Goal: Task Accomplishment & Management: Complete application form

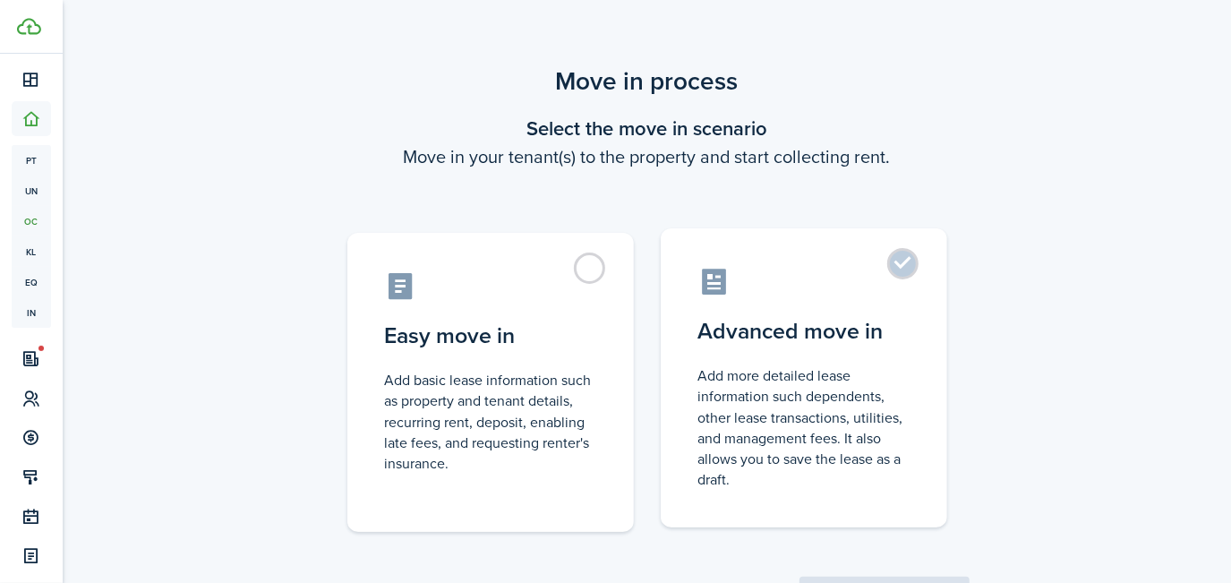
click at [773, 345] on control-radio-card-title "Advanced move in" at bounding box center [803, 331] width 211 height 32
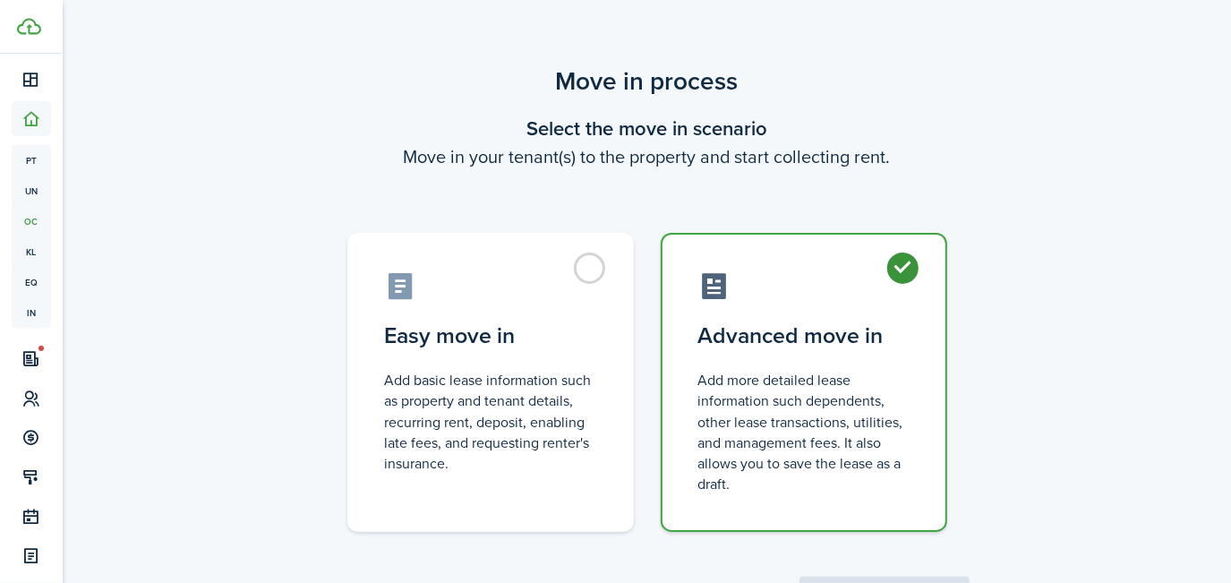
radio input "true"
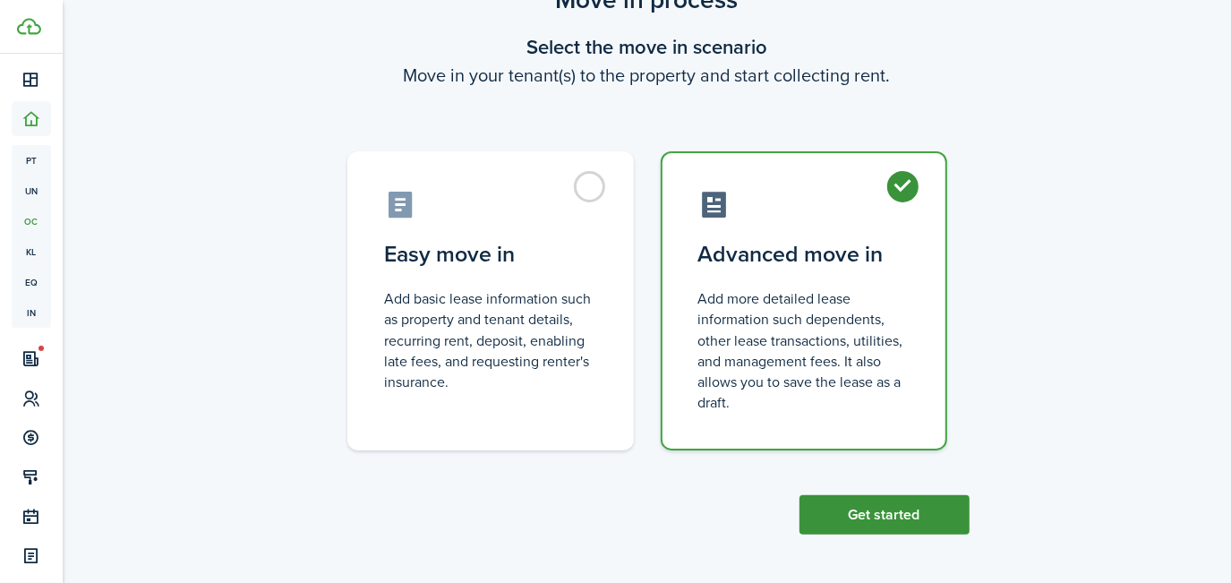
click at [909, 501] on button "Get started" at bounding box center [884, 514] width 170 height 39
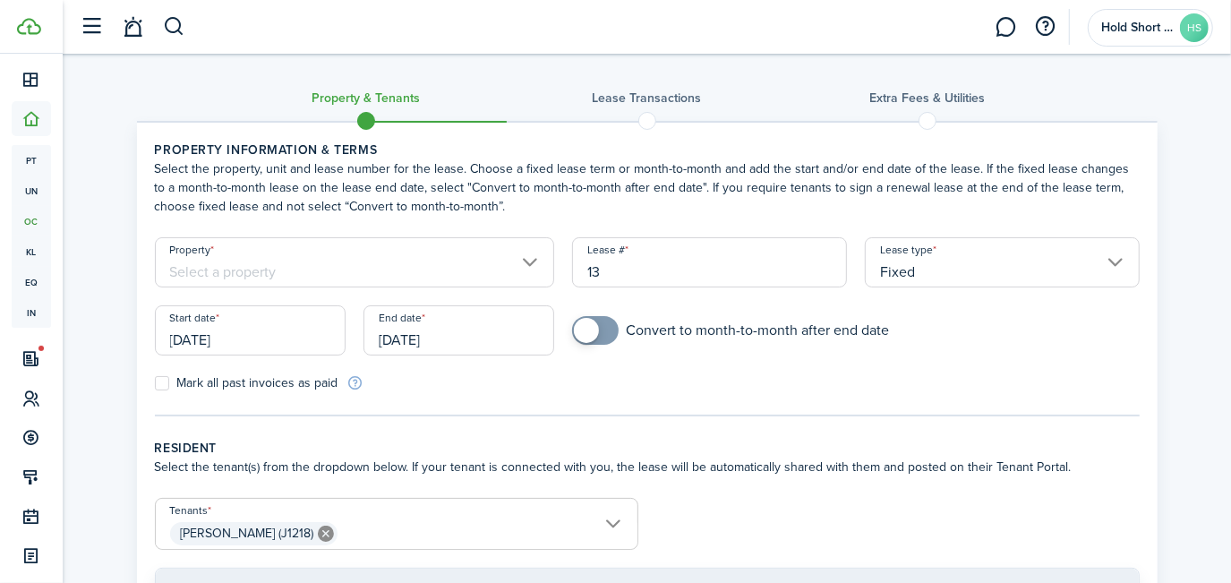
click at [551, 262] on input "Property" at bounding box center [355, 262] width 400 height 50
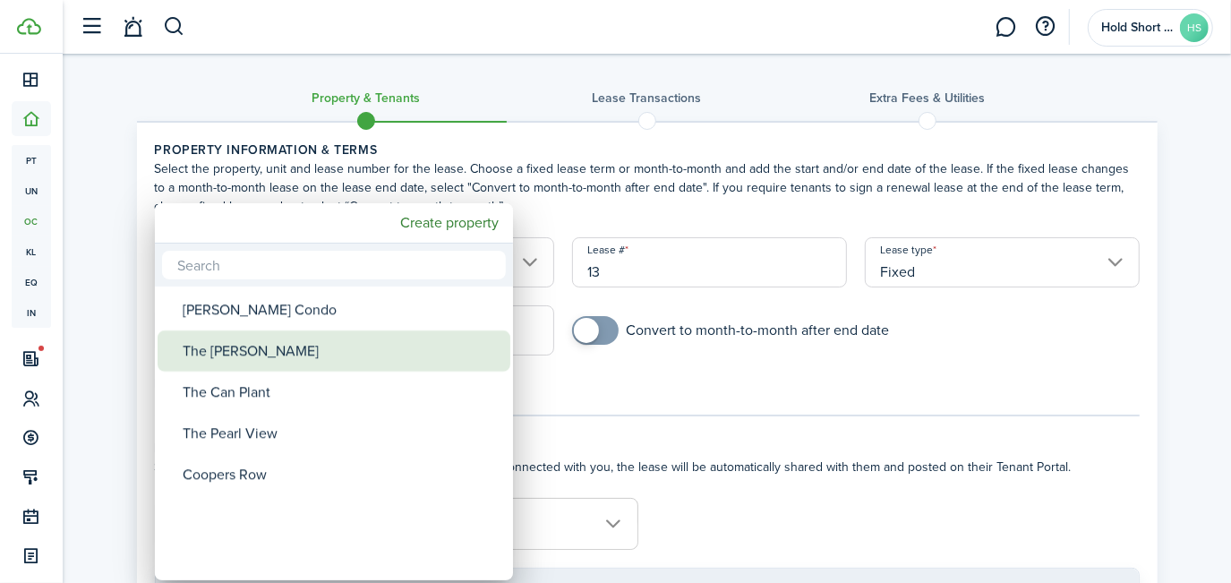
click at [265, 336] on div "The [PERSON_NAME]" at bounding box center [341, 350] width 317 height 41
type input "The [PERSON_NAME]"
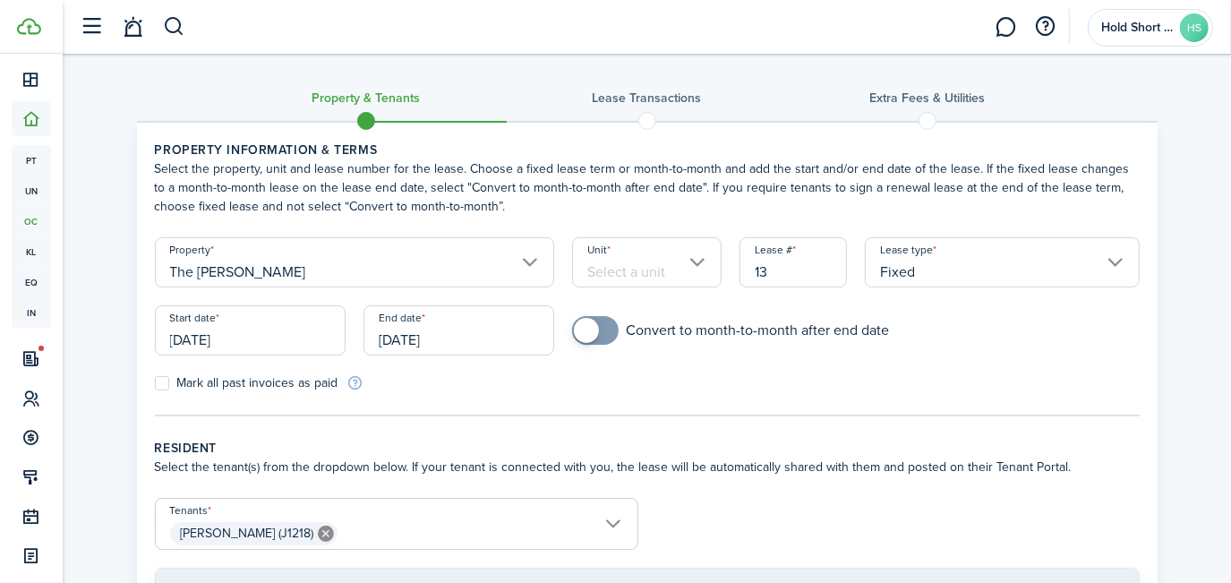
click at [632, 269] on input "Unit" at bounding box center [646, 262] width 149 height 50
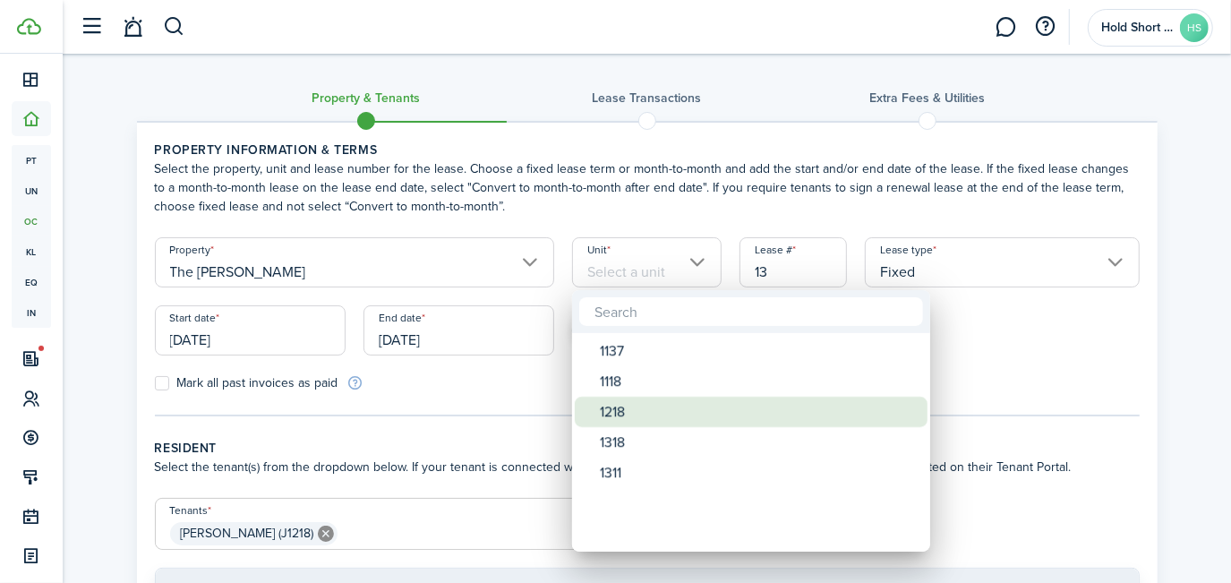
click at [613, 413] on div "1218" at bounding box center [758, 412] width 317 height 30
type input "1218"
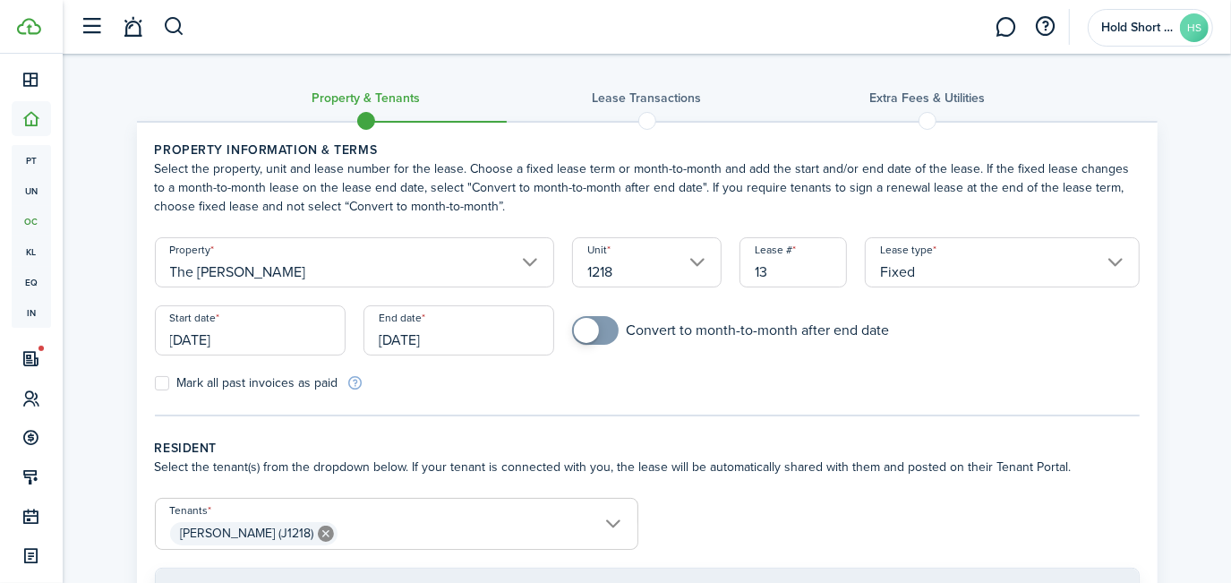
click at [248, 320] on input "[DATE]" at bounding box center [250, 330] width 191 height 50
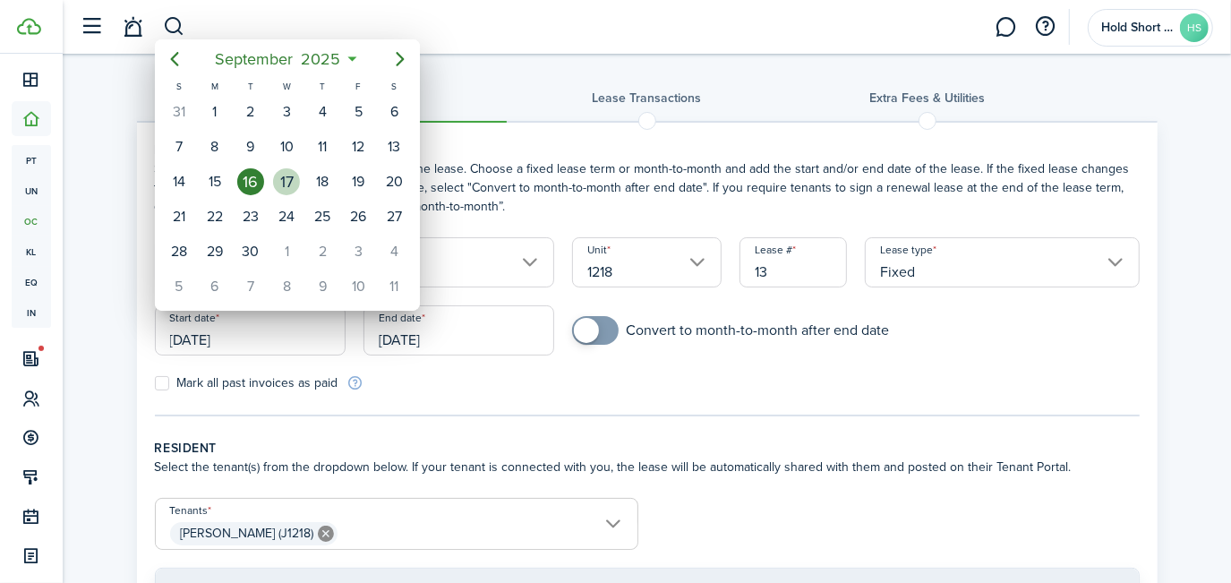
click at [286, 180] on div "17" at bounding box center [286, 181] width 27 height 27
type input "[DATE]"
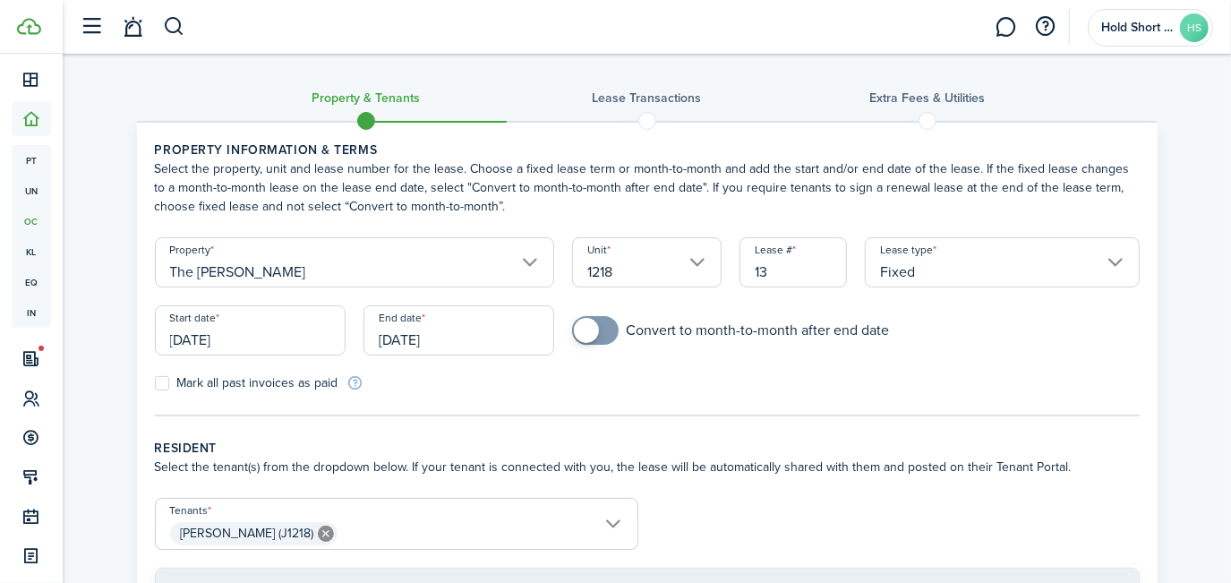
click at [484, 331] on input "[DATE]" at bounding box center [458, 330] width 191 height 50
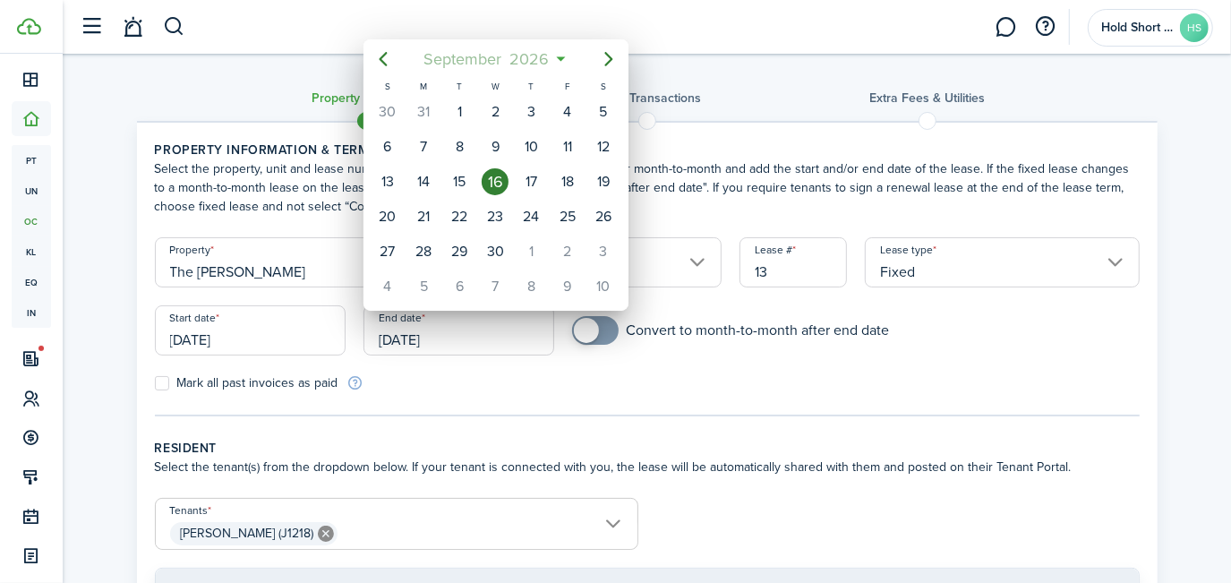
click at [558, 57] on mbsc-button "[DATE]" at bounding box center [487, 59] width 148 height 32
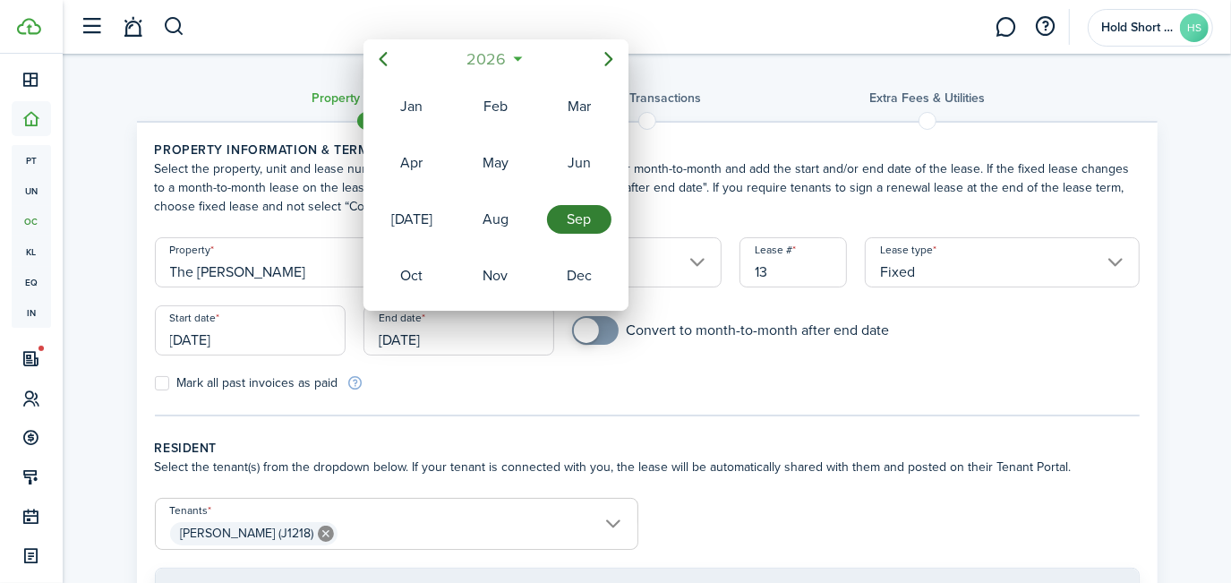
click at [495, 61] on span "2026" at bounding box center [486, 59] width 47 height 32
click at [489, 224] on div "2025" at bounding box center [495, 219] width 64 height 29
click at [603, 60] on icon "Next page" at bounding box center [608, 58] width 21 height 21
click at [491, 117] on div "Feb" at bounding box center [495, 106] width 64 height 29
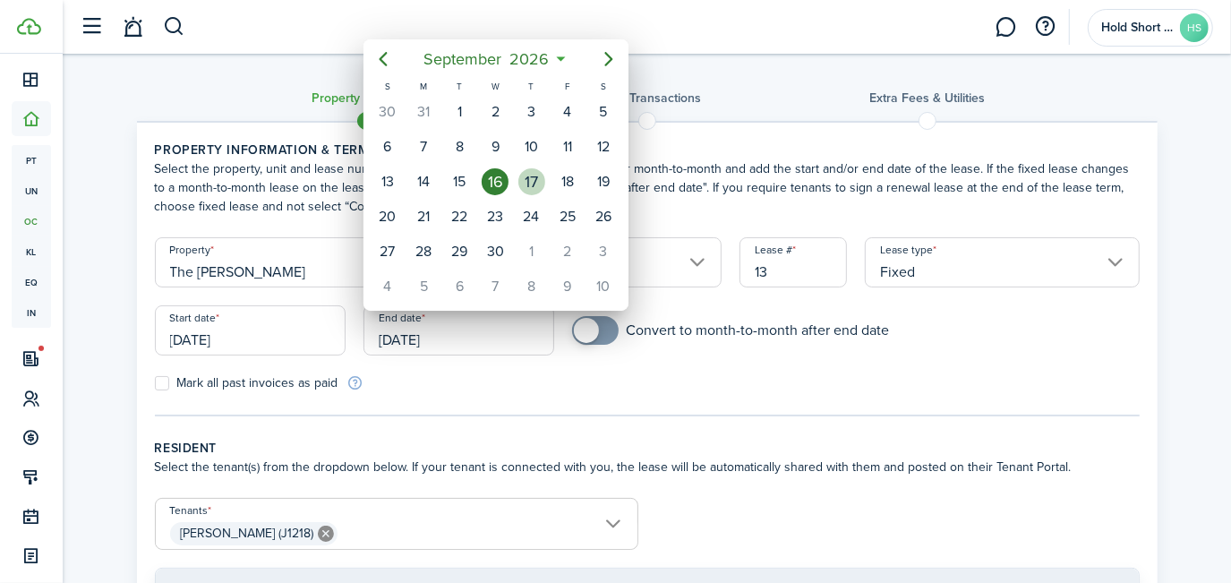
click at [522, 181] on div "17" at bounding box center [531, 181] width 27 height 27
type input "[DATE]"
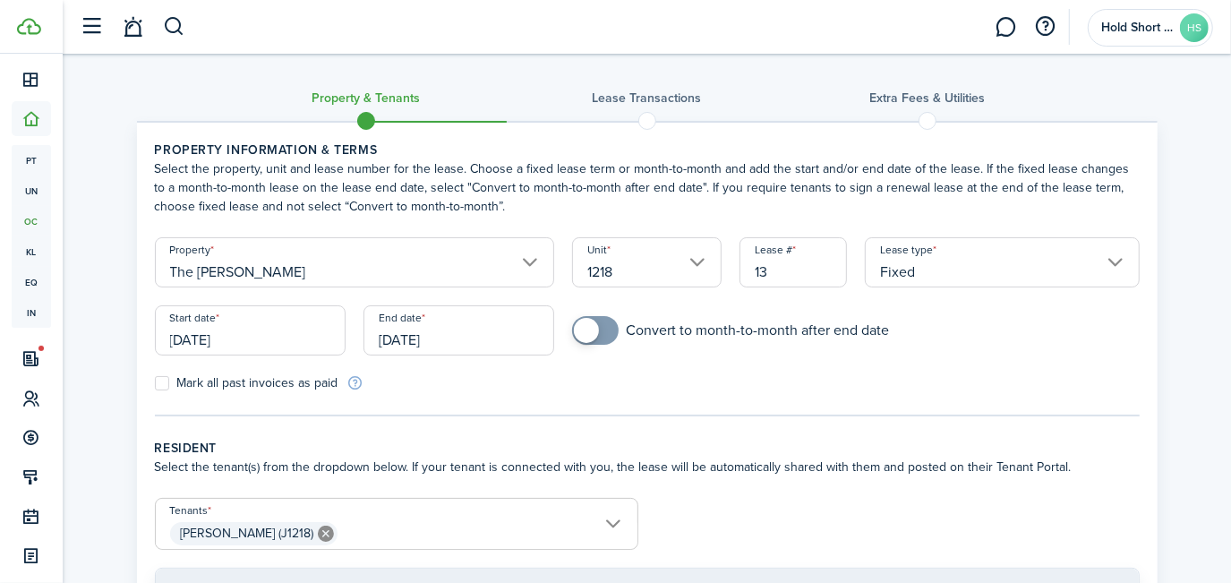
click at [161, 383] on label "Mark all past invoices as paid" at bounding box center [246, 383] width 183 height 14
click at [155, 383] on input "Mark all past invoices as paid" at bounding box center [154, 383] width 1 height 1
checkbox input "true"
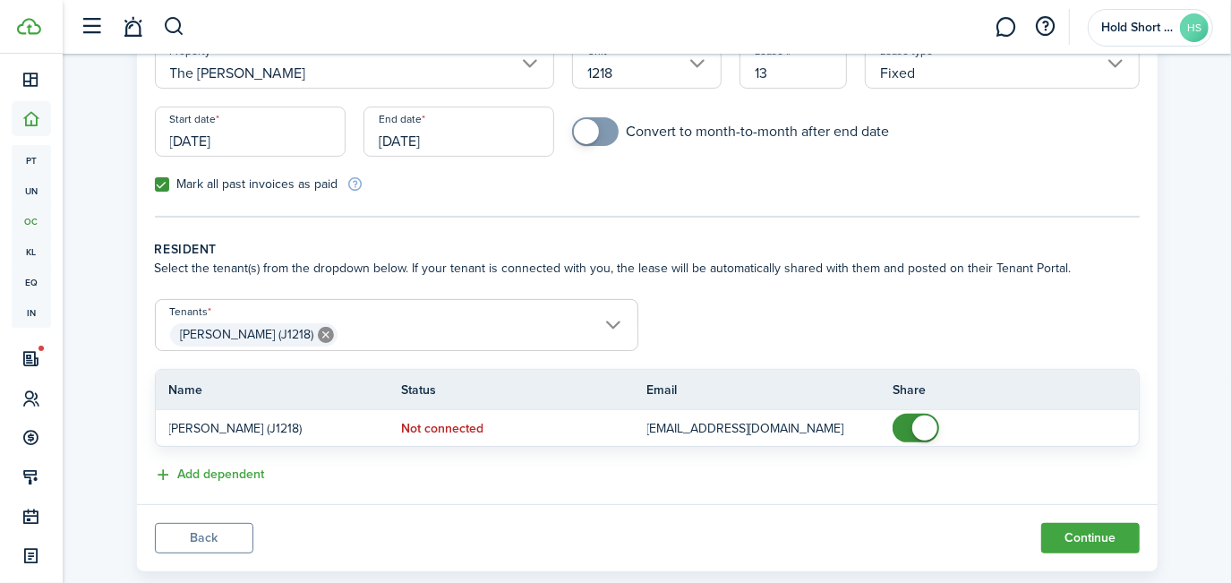
scroll to position [234, 0]
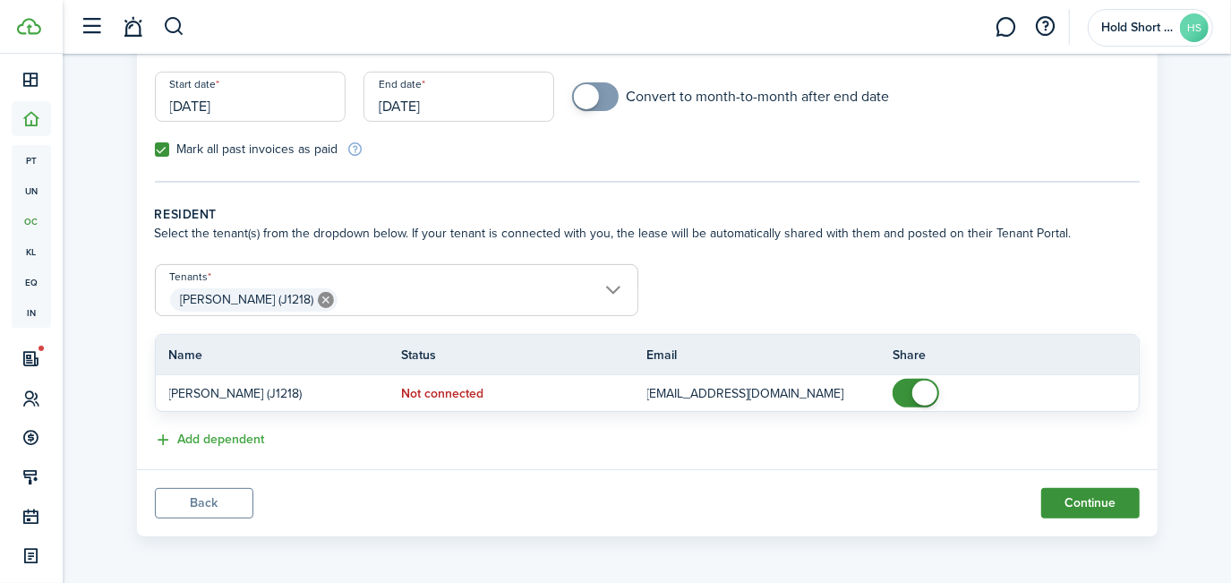
click at [1110, 501] on button "Continue" at bounding box center [1090, 503] width 98 height 30
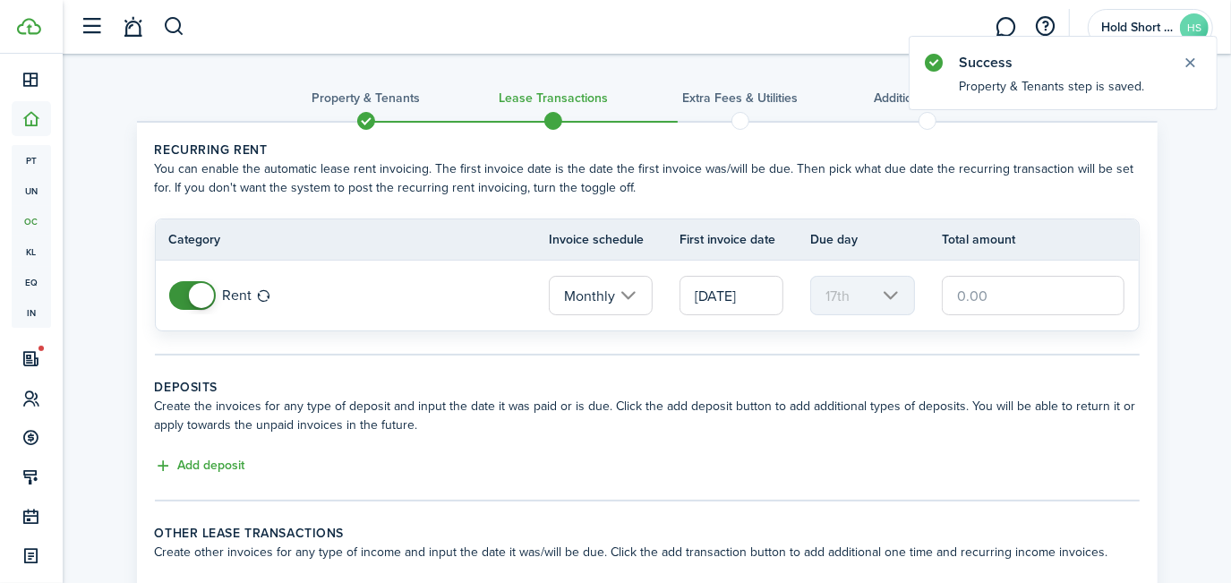
click at [203, 298] on span at bounding box center [201, 295] width 25 height 25
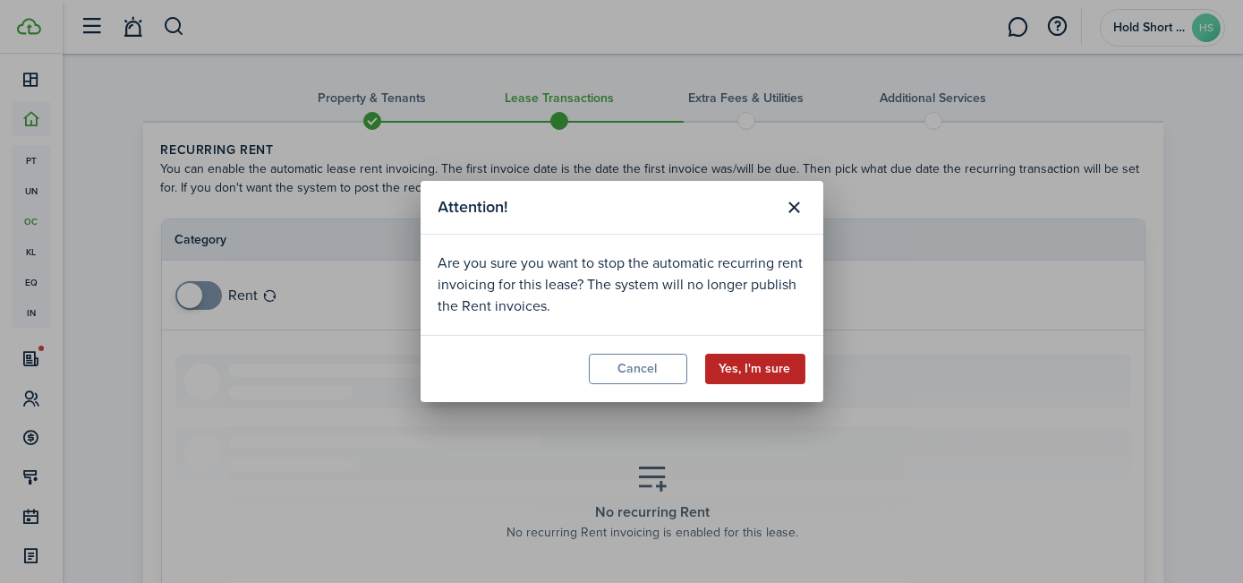
click at [745, 369] on button "Yes, I'm sure" at bounding box center [755, 369] width 100 height 30
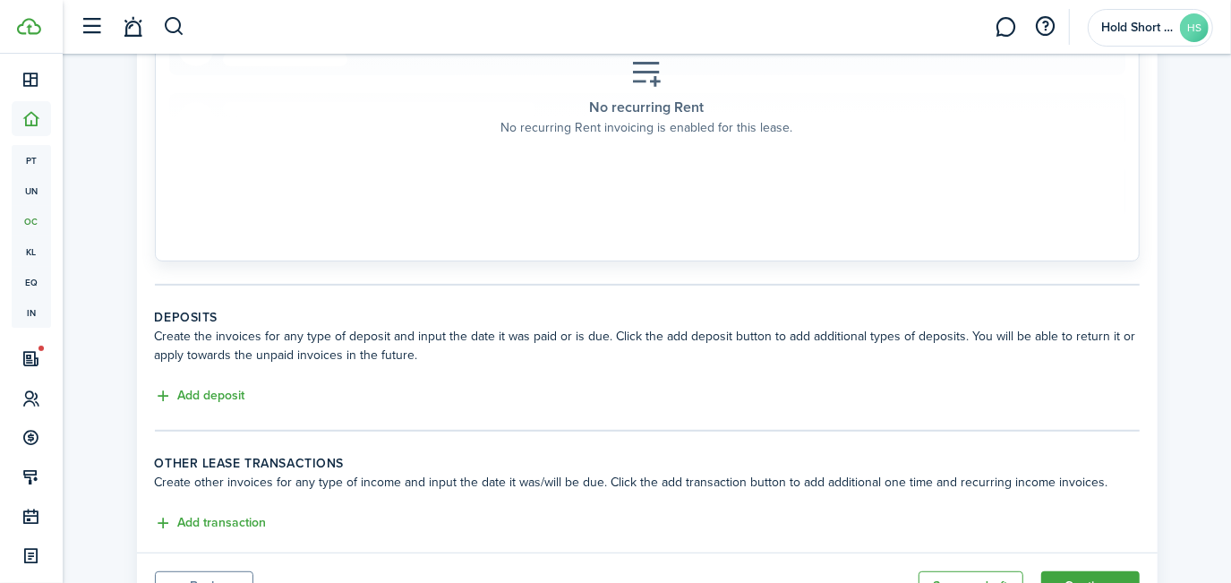
scroll to position [488, 0]
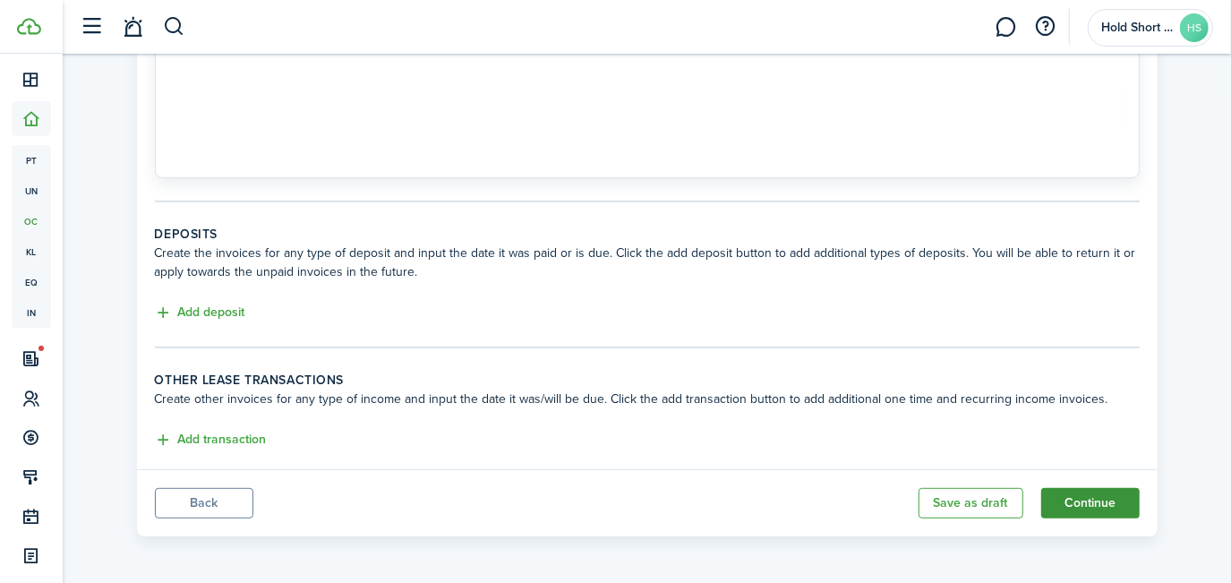
click at [1086, 497] on button "Continue" at bounding box center [1090, 503] width 98 height 30
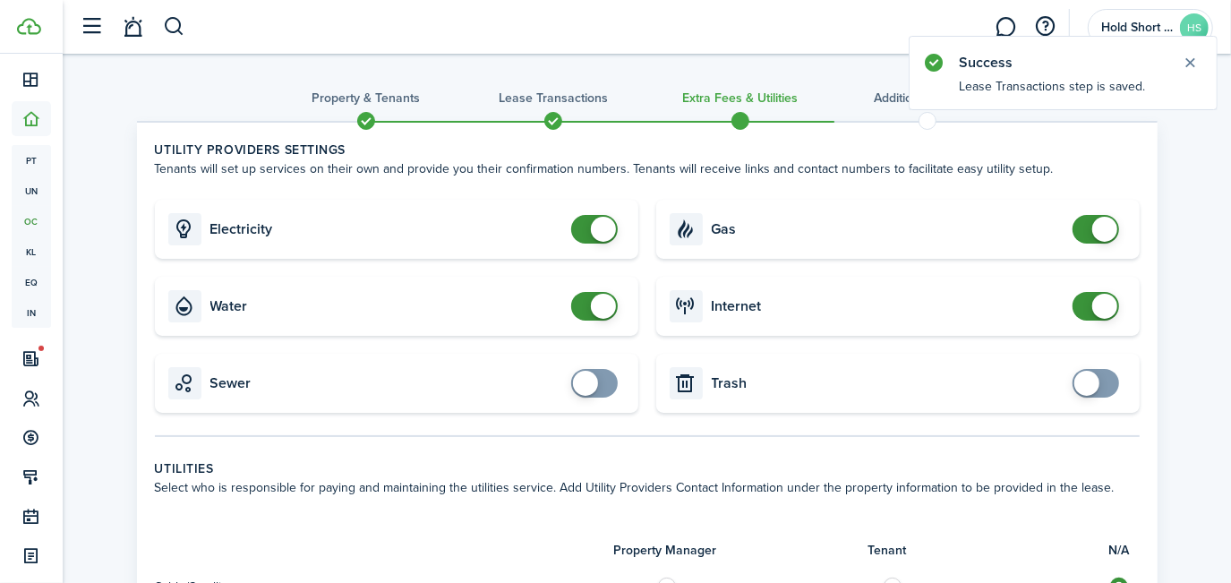
checkbox input "false"
click at [603, 227] on span at bounding box center [603, 229] width 25 height 25
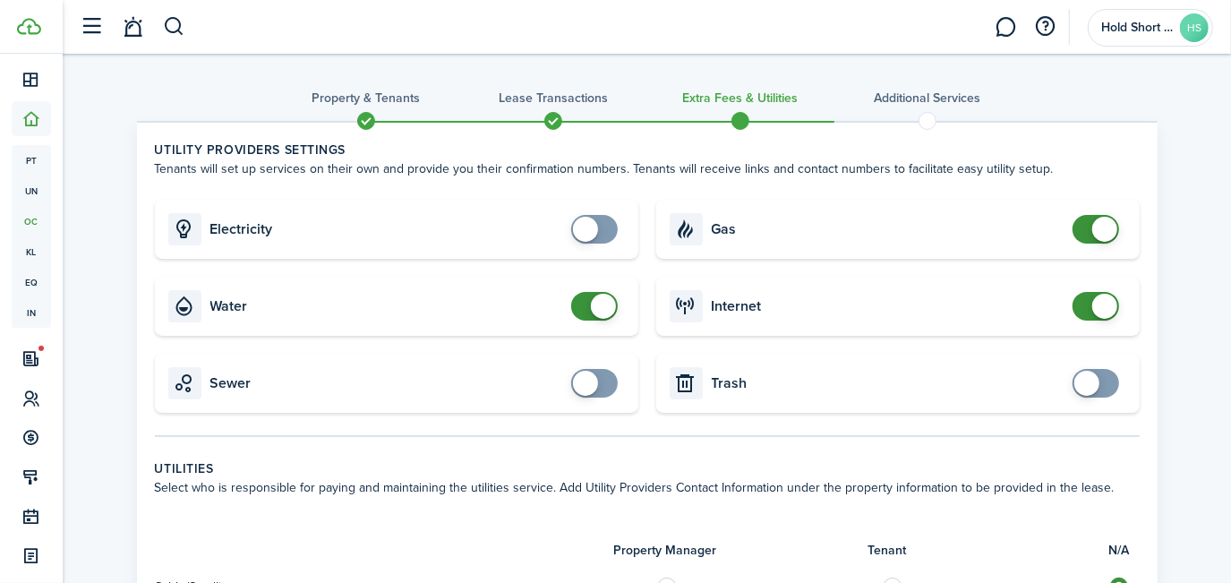
checkbox input "false"
click at [599, 316] on span at bounding box center [603, 306] width 25 height 25
checkbox input "false"
click at [1102, 234] on span at bounding box center [1104, 229] width 25 height 25
checkbox input "false"
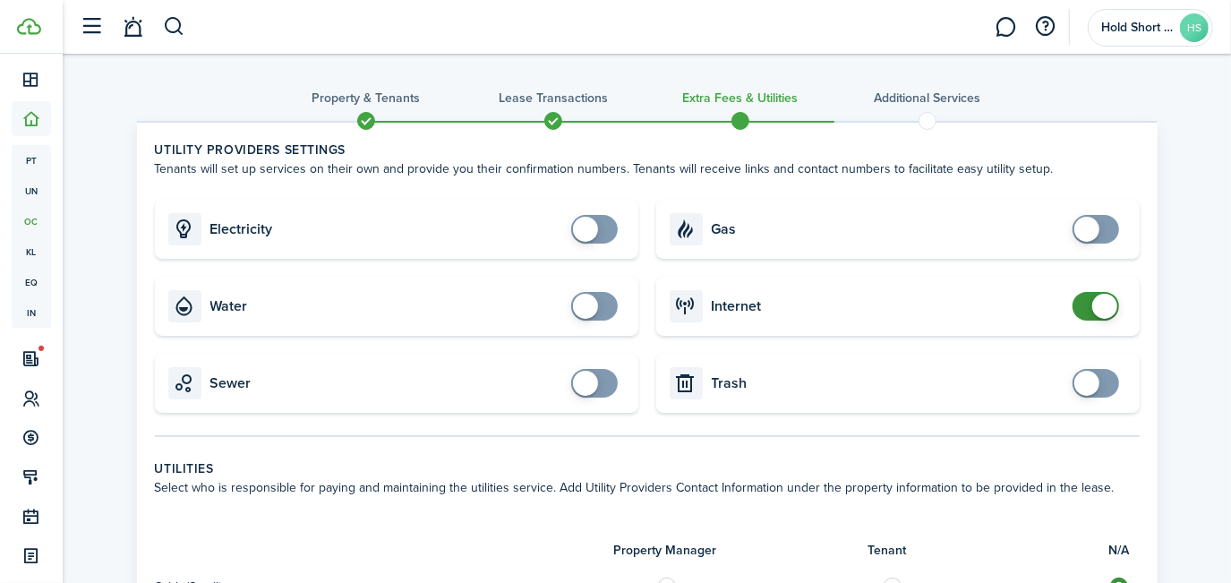
click at [1105, 303] on span at bounding box center [1104, 306] width 25 height 25
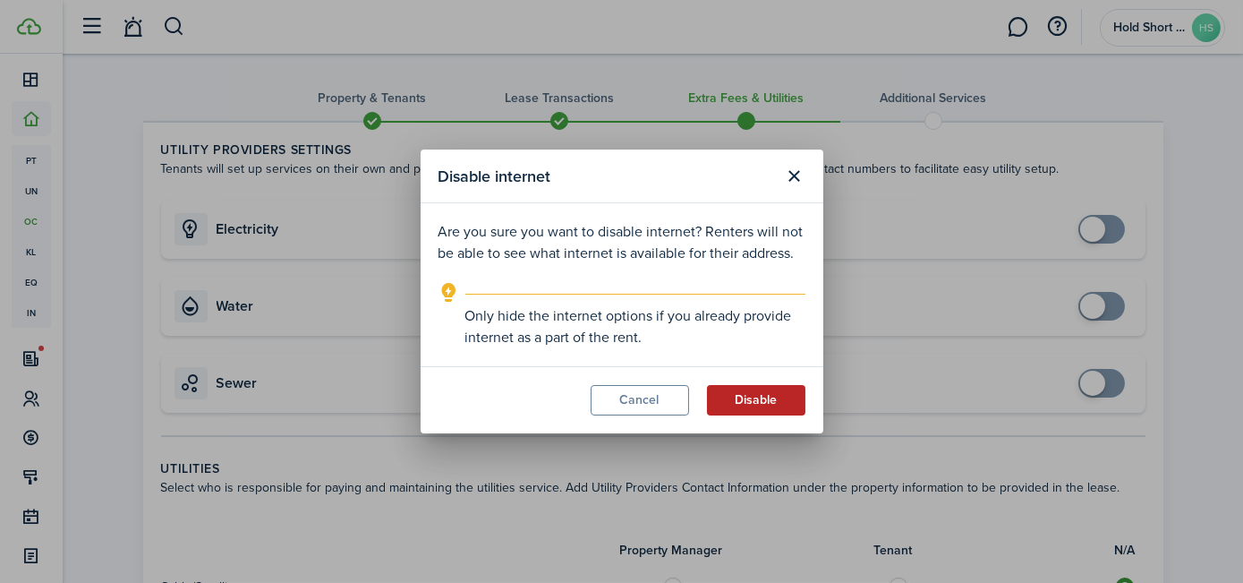
click at [748, 387] on button "Disable" at bounding box center [756, 400] width 98 height 30
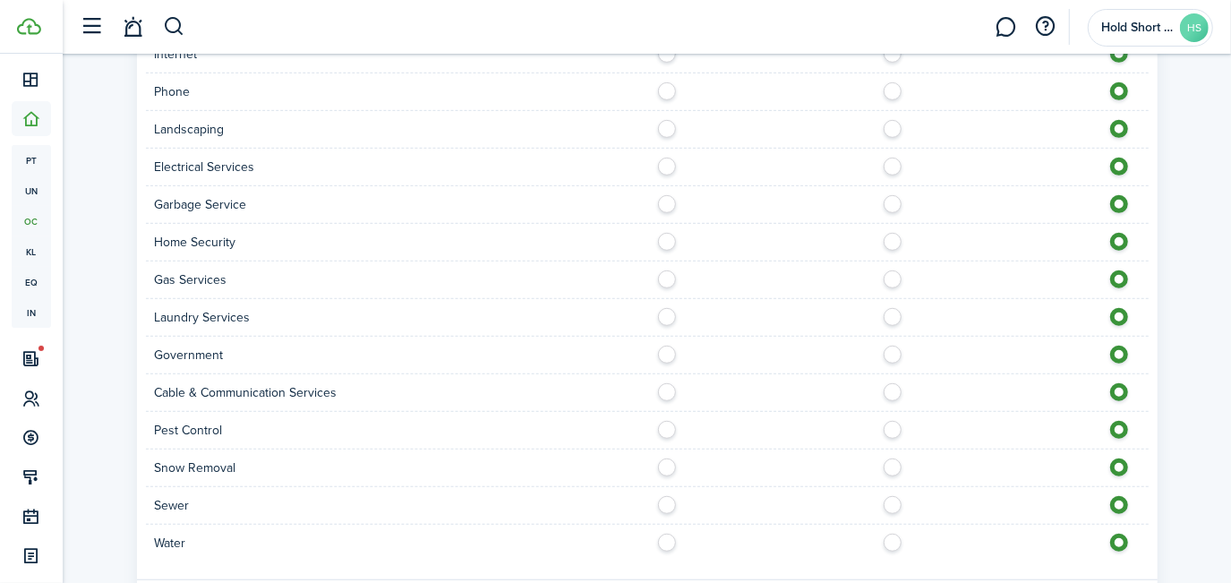
scroll to position [753, 0]
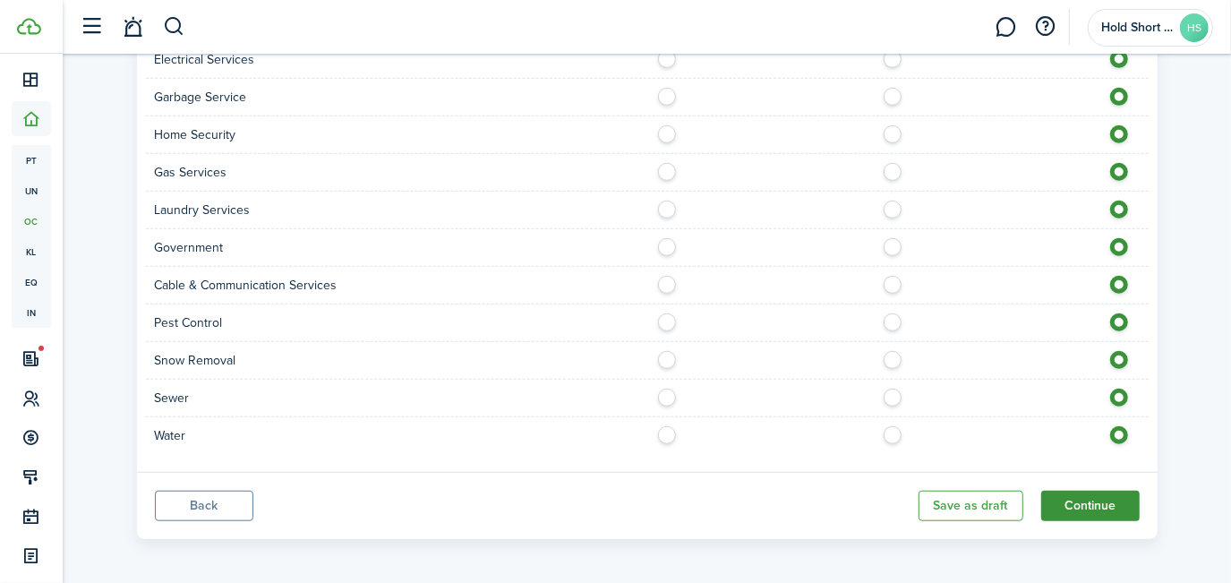
click at [1106, 493] on button "Continue" at bounding box center [1090, 506] width 98 height 30
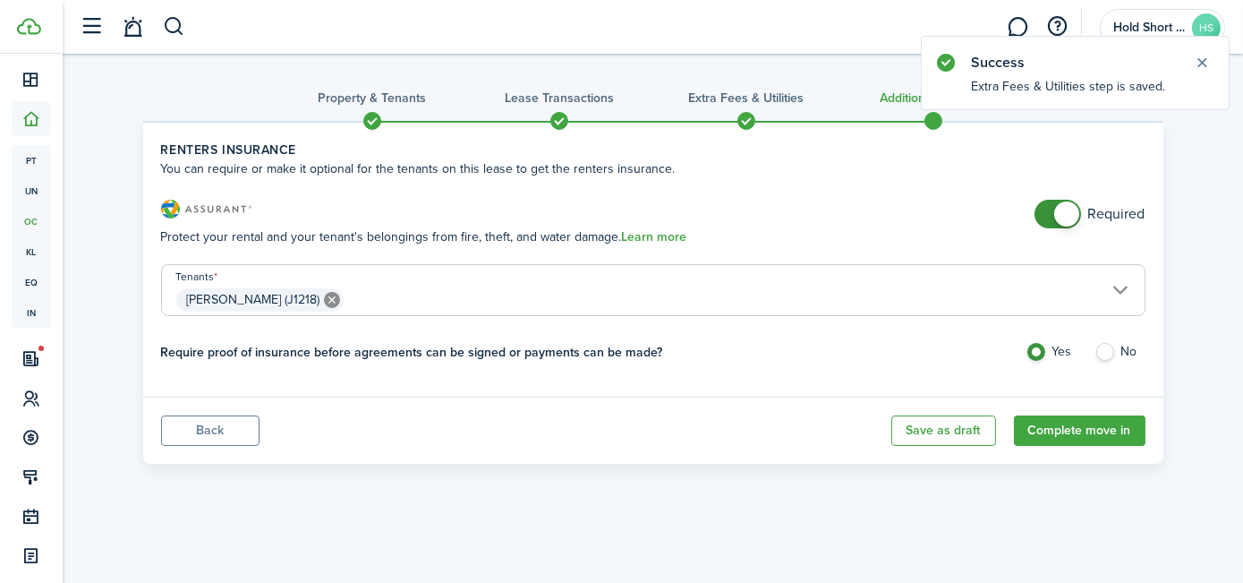
checkbox input "false"
click at [1074, 217] on span at bounding box center [1066, 213] width 25 height 25
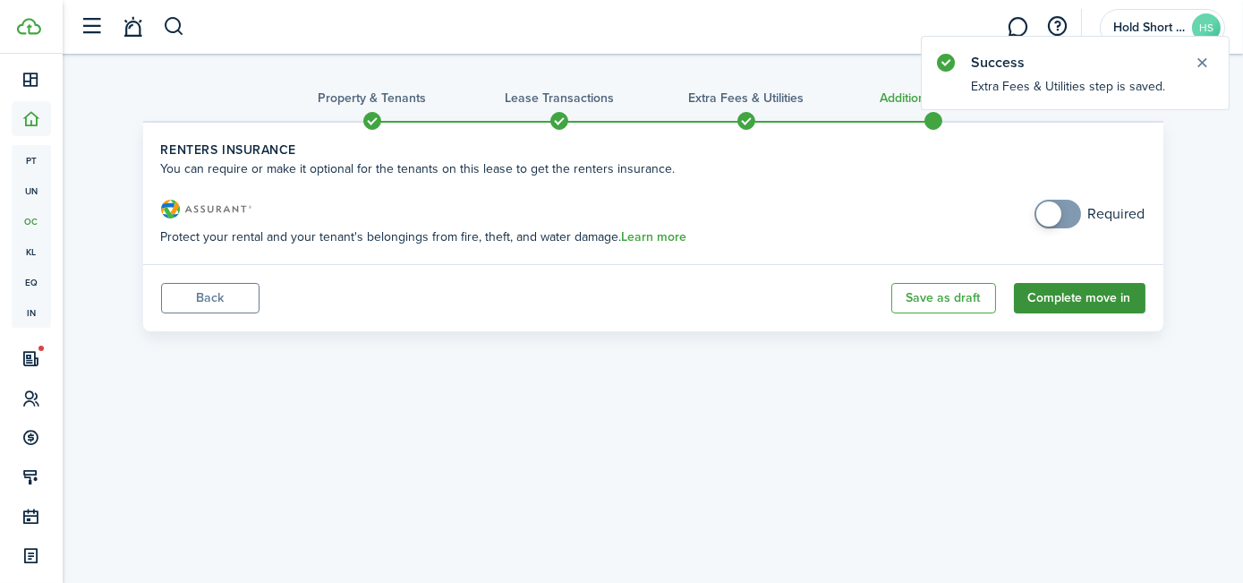
click at [1077, 296] on button "Complete move in" at bounding box center [1080, 298] width 132 height 30
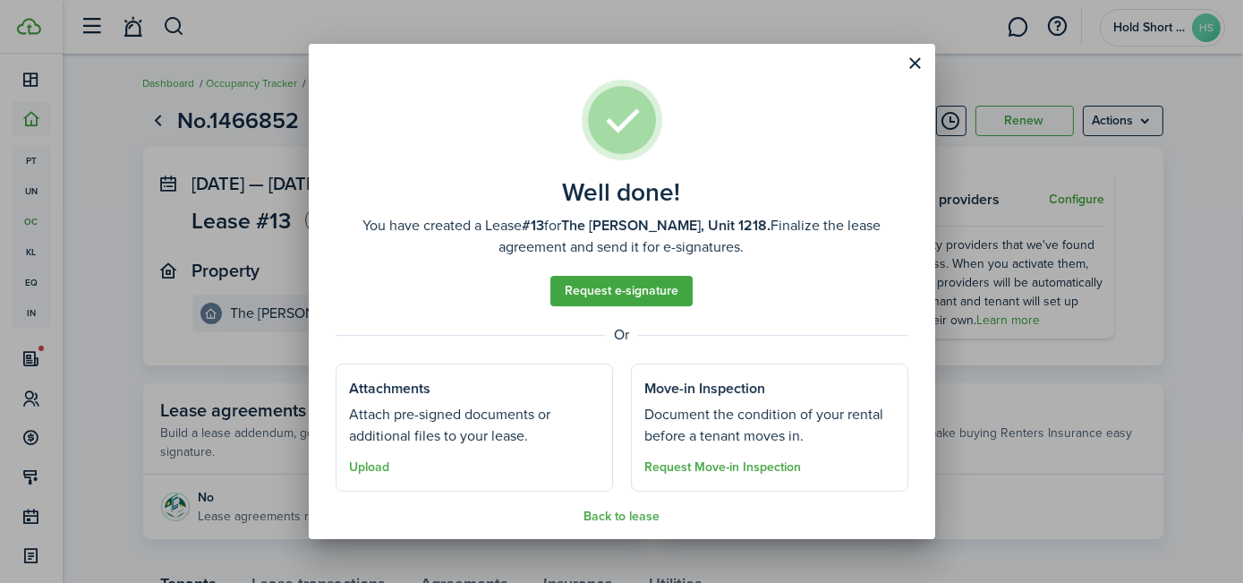
click at [611, 508] on assembled-view "Well done! You have created a Lease #13 for The [PERSON_NAME], Unit 1218. Final…" at bounding box center [622, 302] width 573 height 444
click at [614, 514] on button "Back to lease" at bounding box center [622, 516] width 76 height 14
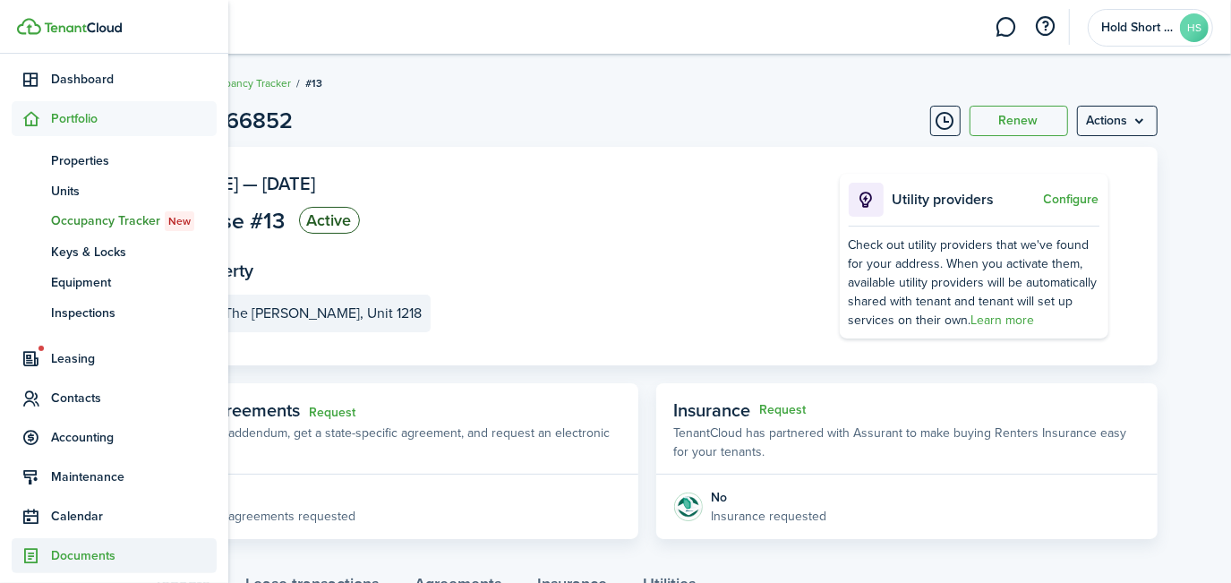
click at [80, 553] on span "Documents" at bounding box center [134, 555] width 166 height 19
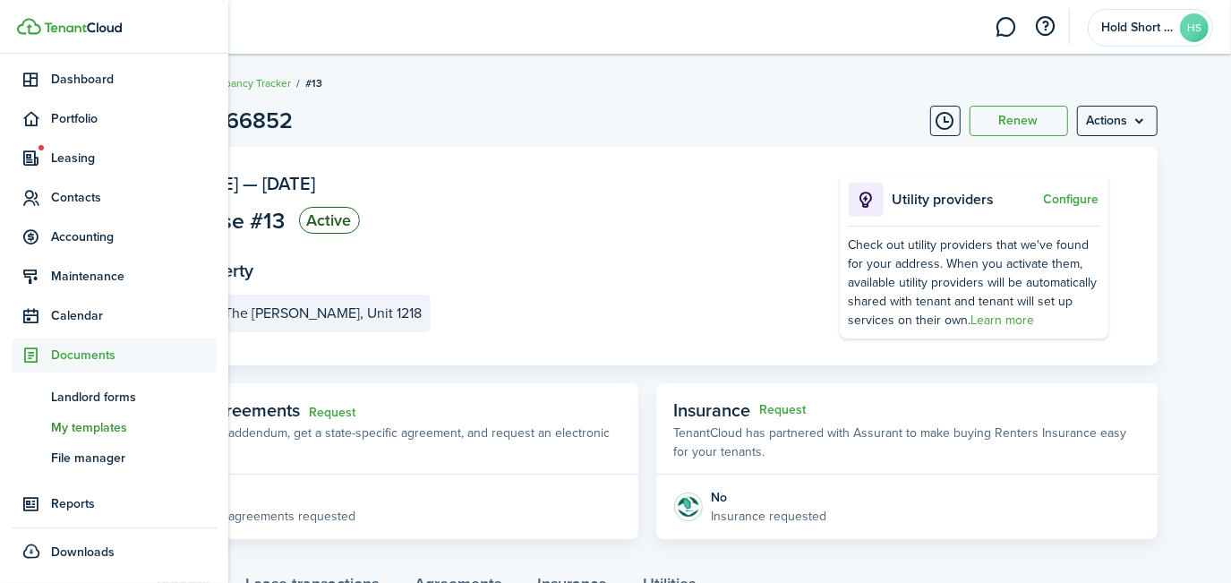
click at [82, 422] on span "My templates" at bounding box center [134, 427] width 166 height 19
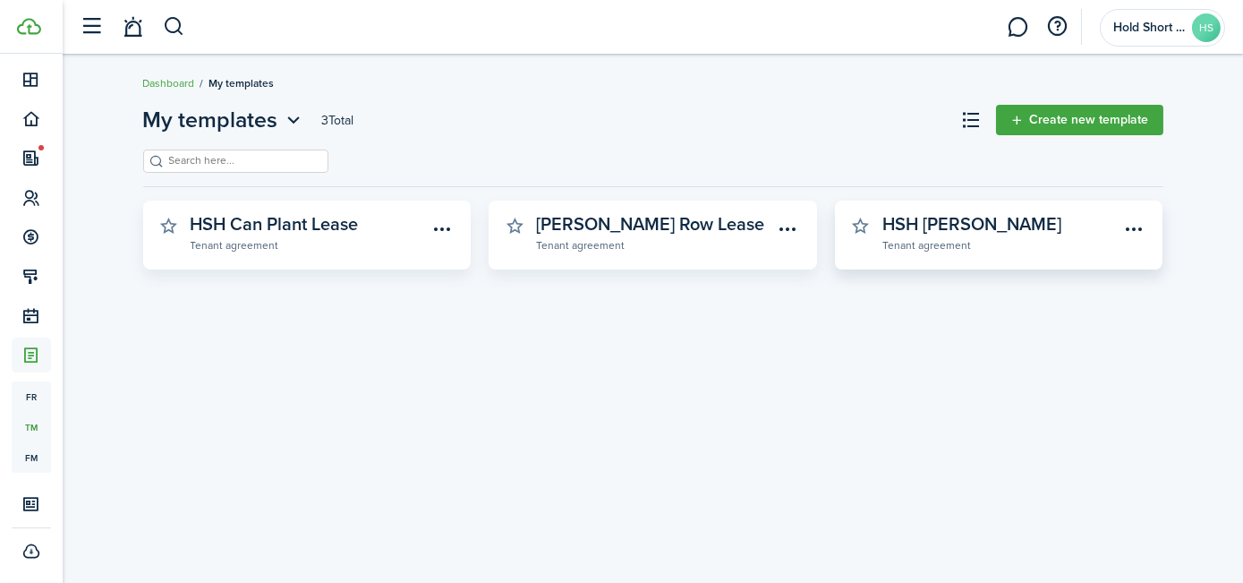
click at [938, 246] on widget-stats-subtitle "Tenant agreement" at bounding box center [1001, 244] width 237 height 18
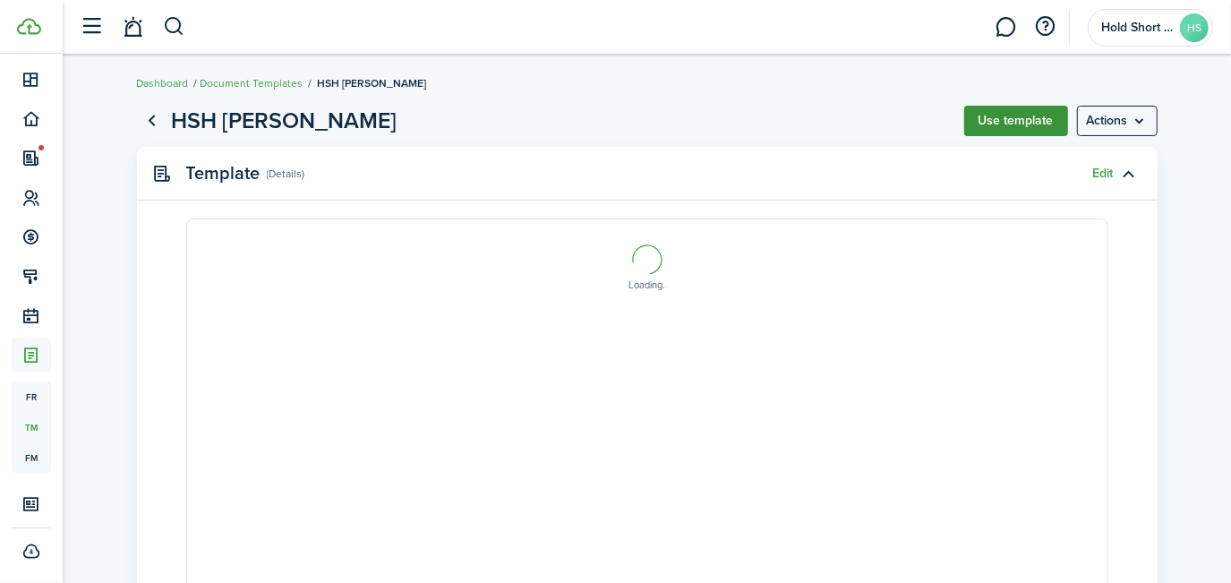
click at [1021, 116] on button "Use template" at bounding box center [1016, 121] width 104 height 30
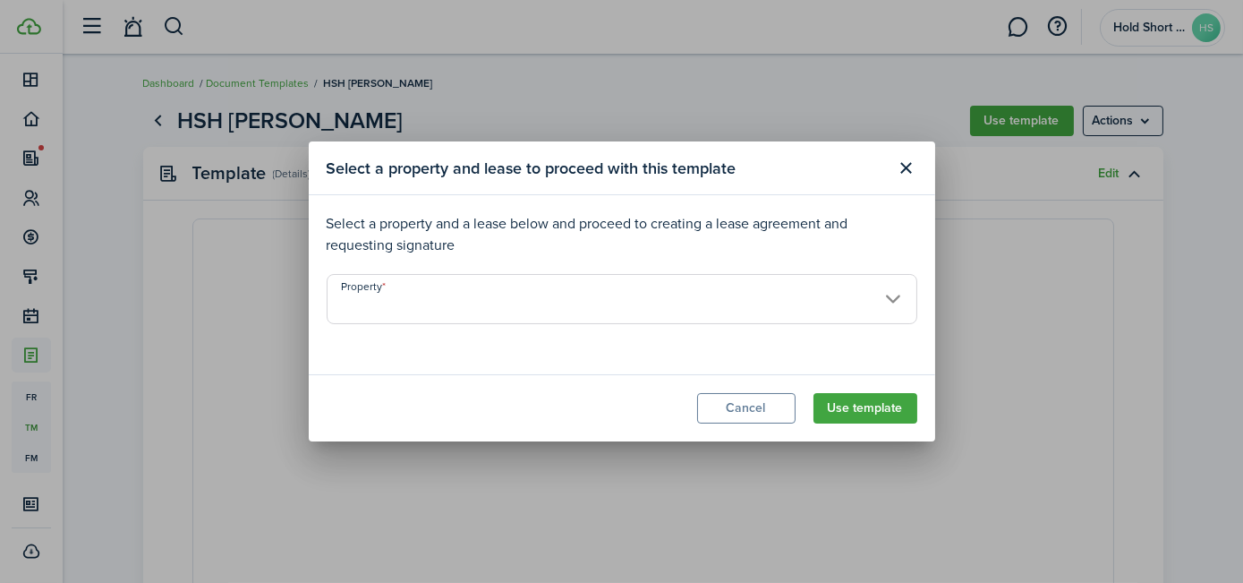
select select "fit"
click at [539, 317] on input "Property" at bounding box center [622, 299] width 591 height 50
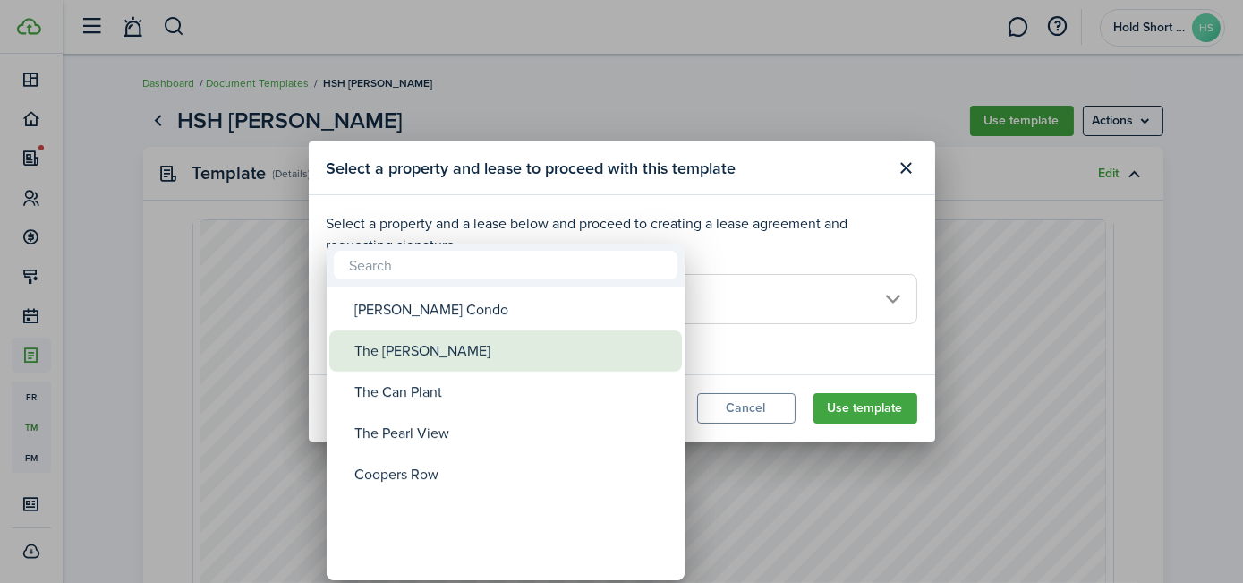
click at [431, 355] on div "The [PERSON_NAME]" at bounding box center [512, 350] width 317 height 41
type input "The [PERSON_NAME]"
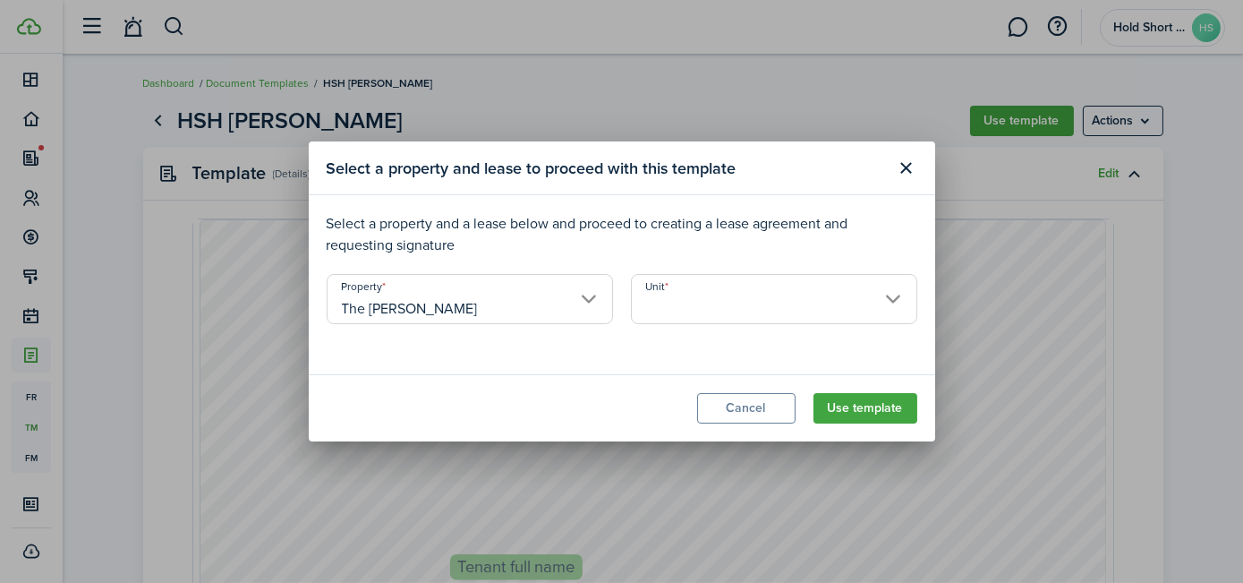
click at [670, 294] on input "Unit" at bounding box center [774, 299] width 286 height 50
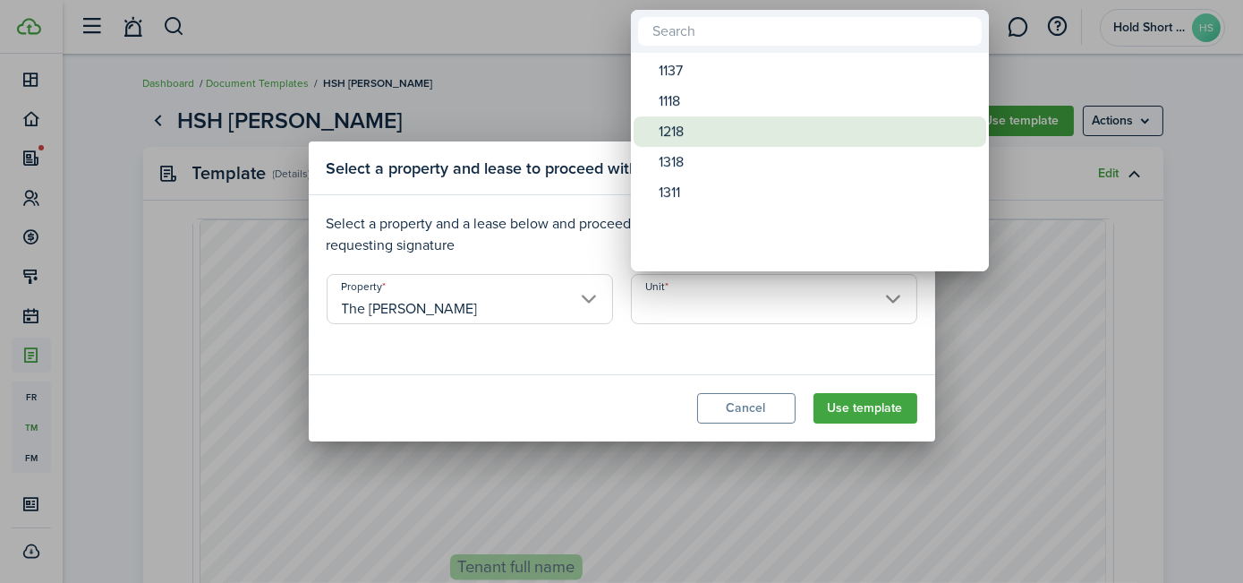
click at [678, 130] on div "1218" at bounding box center [817, 131] width 317 height 30
type input "1218"
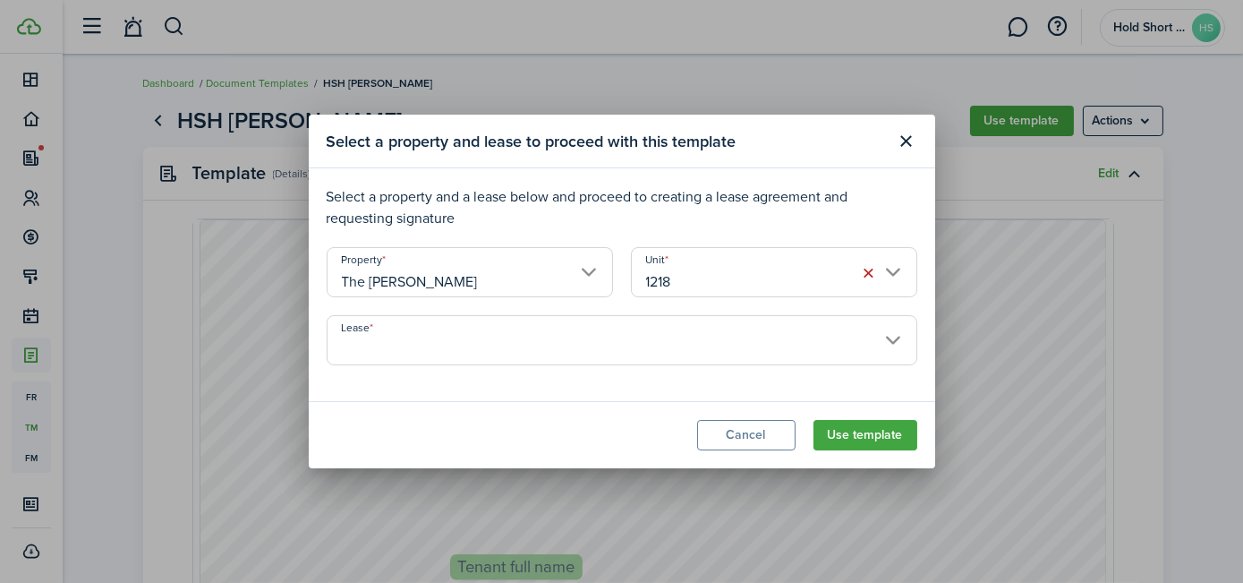
click at [535, 342] on input "Lease" at bounding box center [622, 340] width 591 height 50
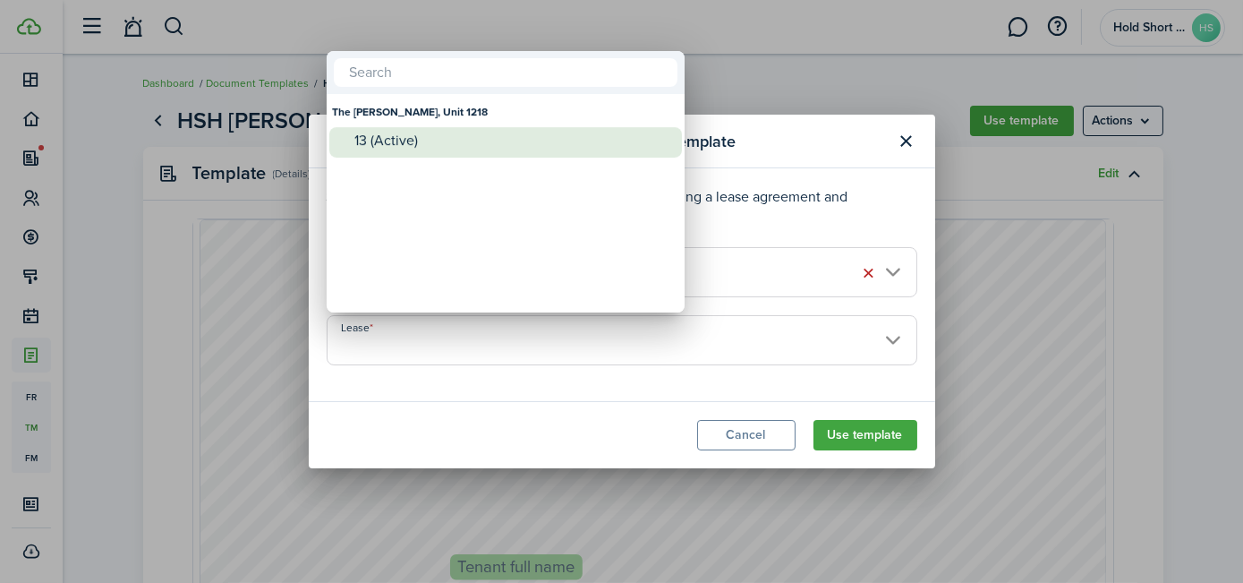
click at [405, 147] on div "13 (Active)" at bounding box center [512, 140] width 317 height 16
type input "The [PERSON_NAME], Unit 1218. Lease #13 (Active)"
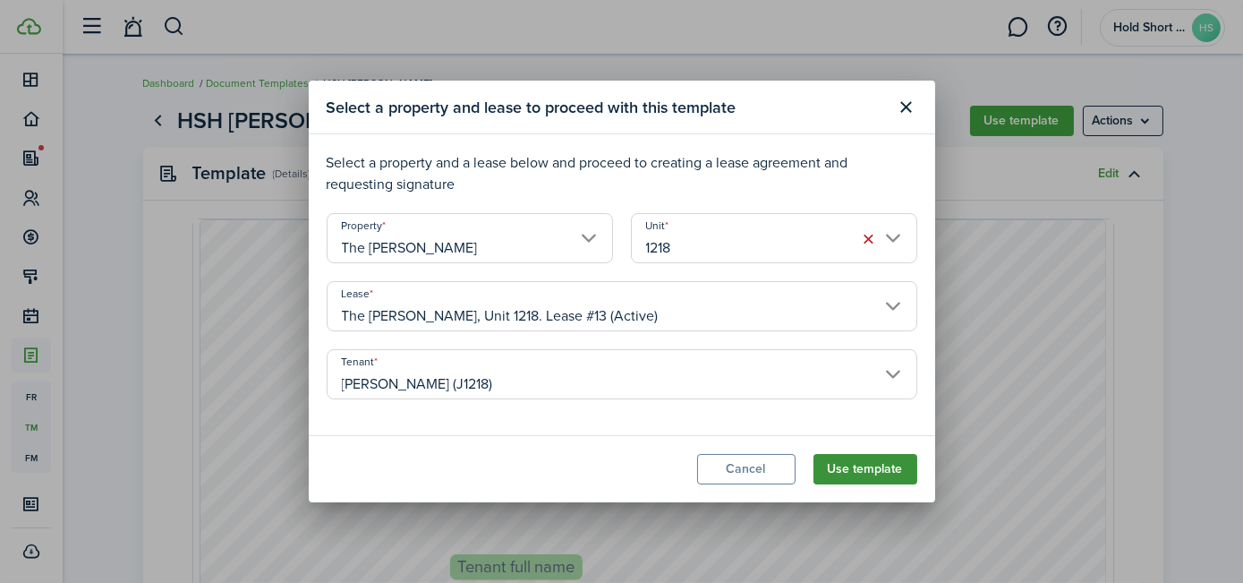
click at [862, 465] on button "Use template" at bounding box center [866, 469] width 104 height 30
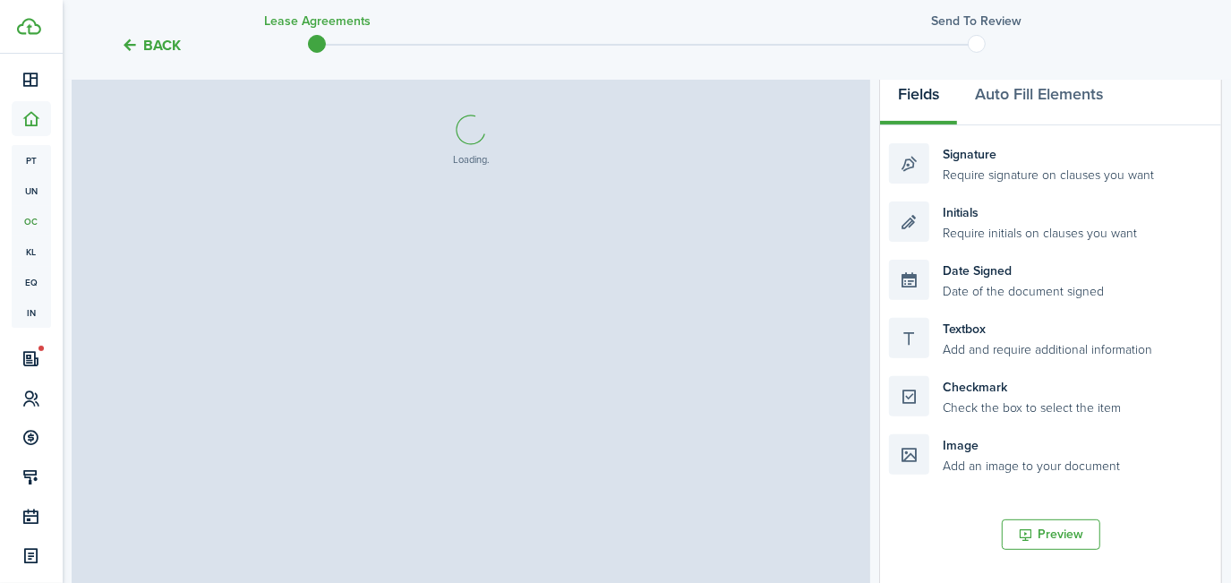
scroll to position [279, 0]
select select "fit"
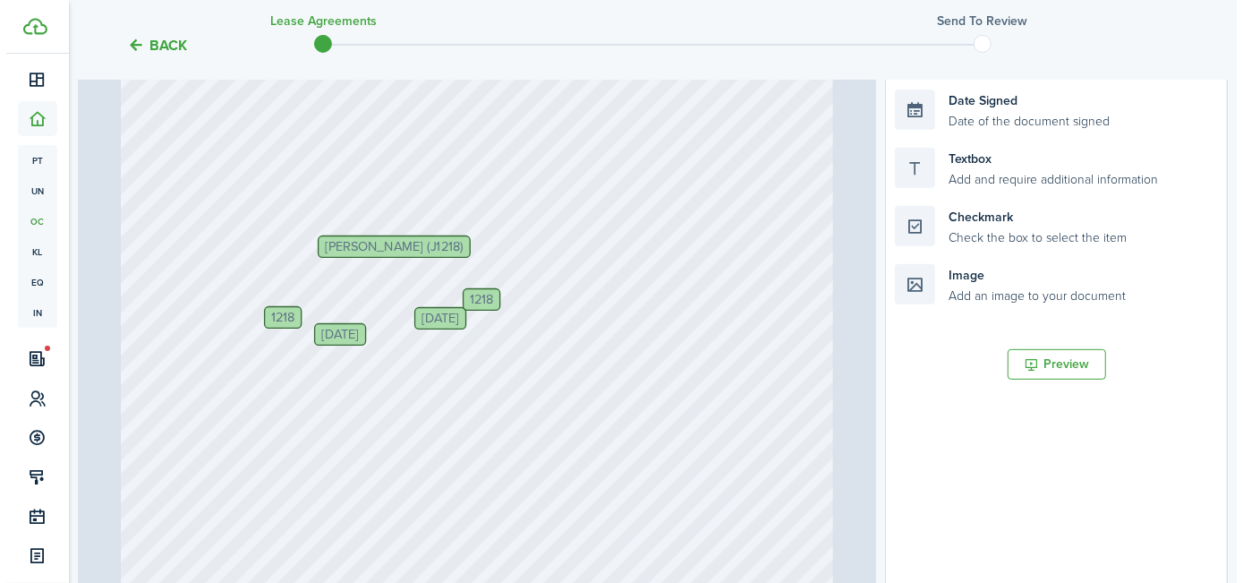
scroll to position [370, 0]
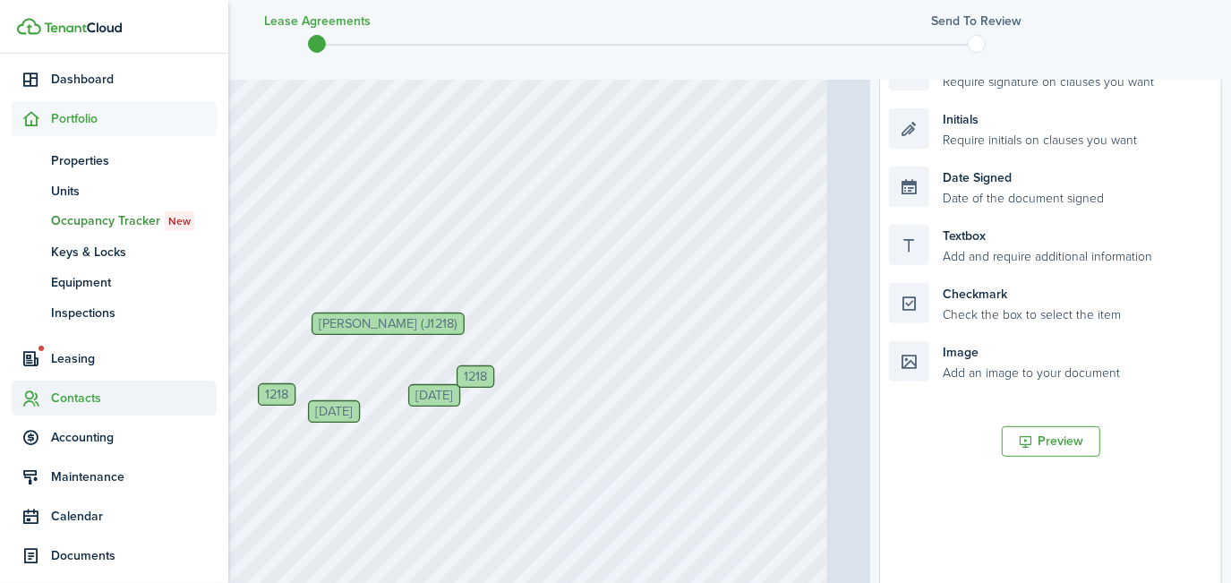
click at [95, 386] on span "Contacts" at bounding box center [114, 397] width 205 height 35
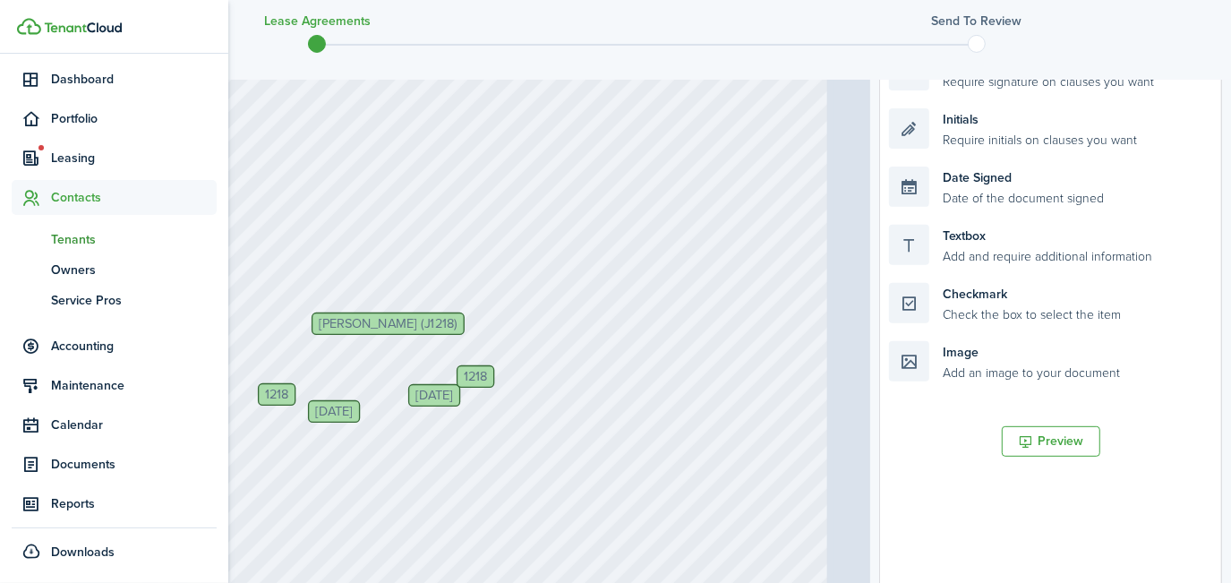
click at [111, 237] on span "Tenants" at bounding box center [134, 239] width 166 height 19
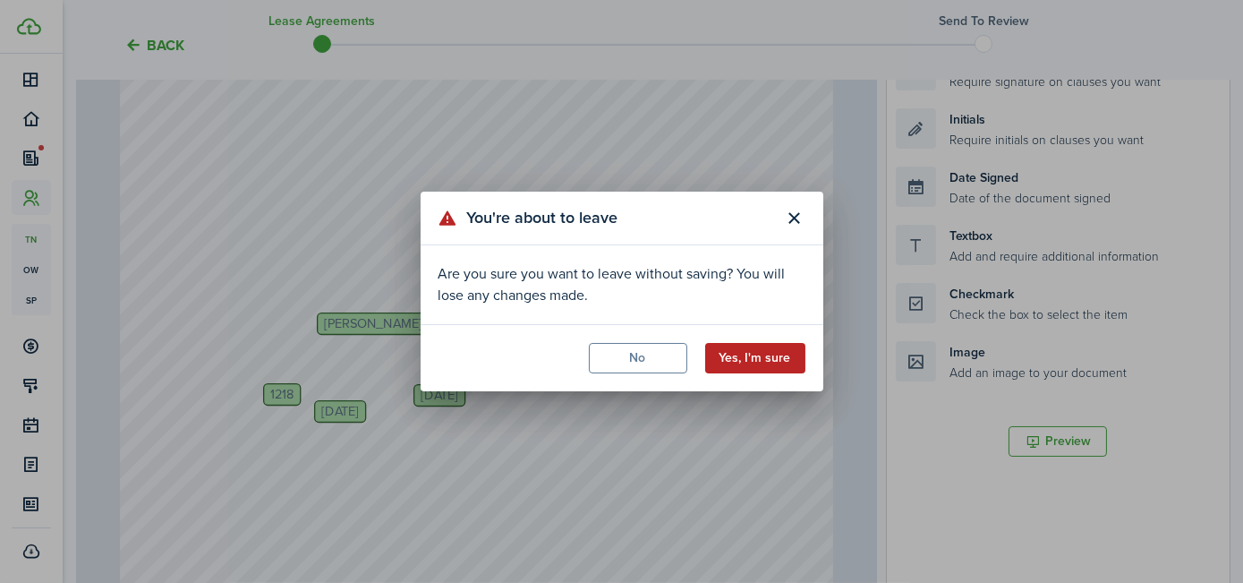
click at [775, 360] on button "Yes, I'm sure" at bounding box center [755, 358] width 100 height 30
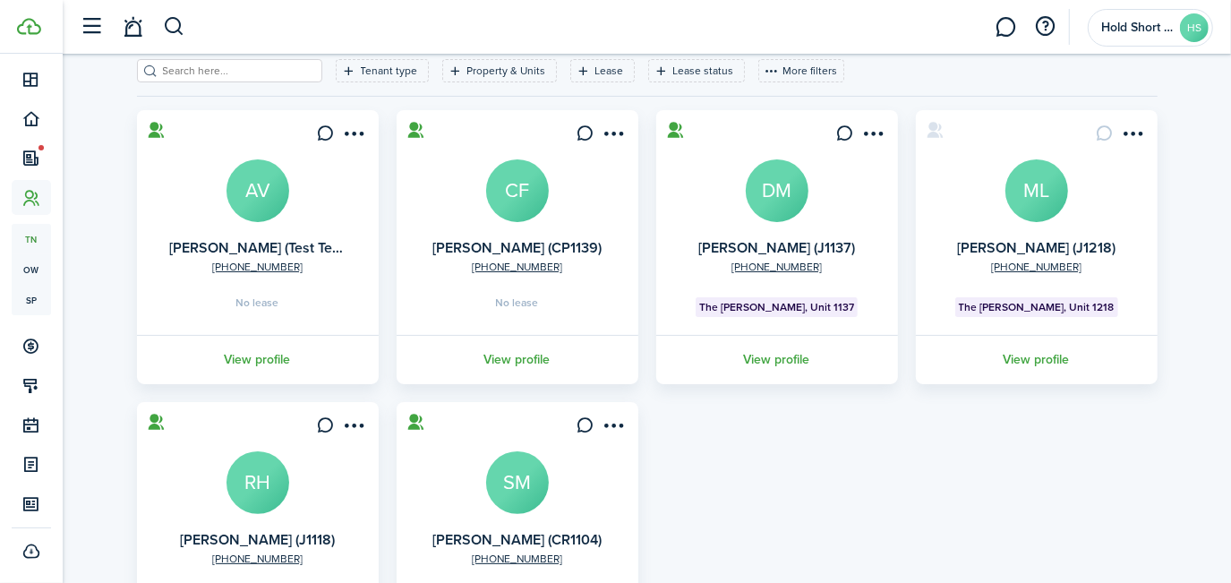
scroll to position [165, 0]
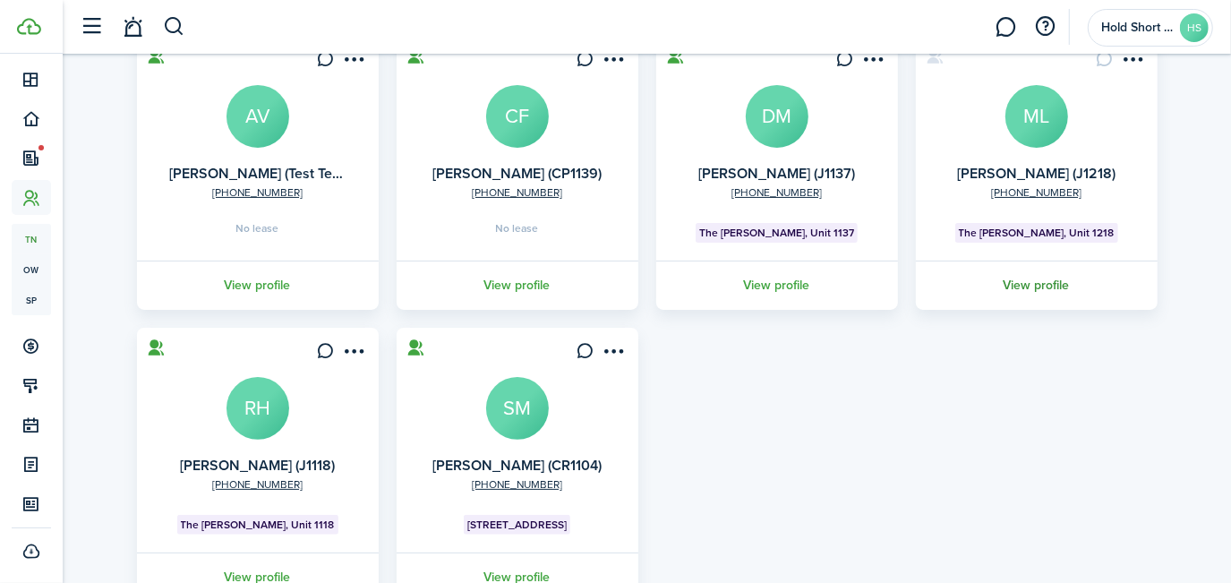
click at [1041, 291] on link "View profile" at bounding box center [1036, 284] width 247 height 49
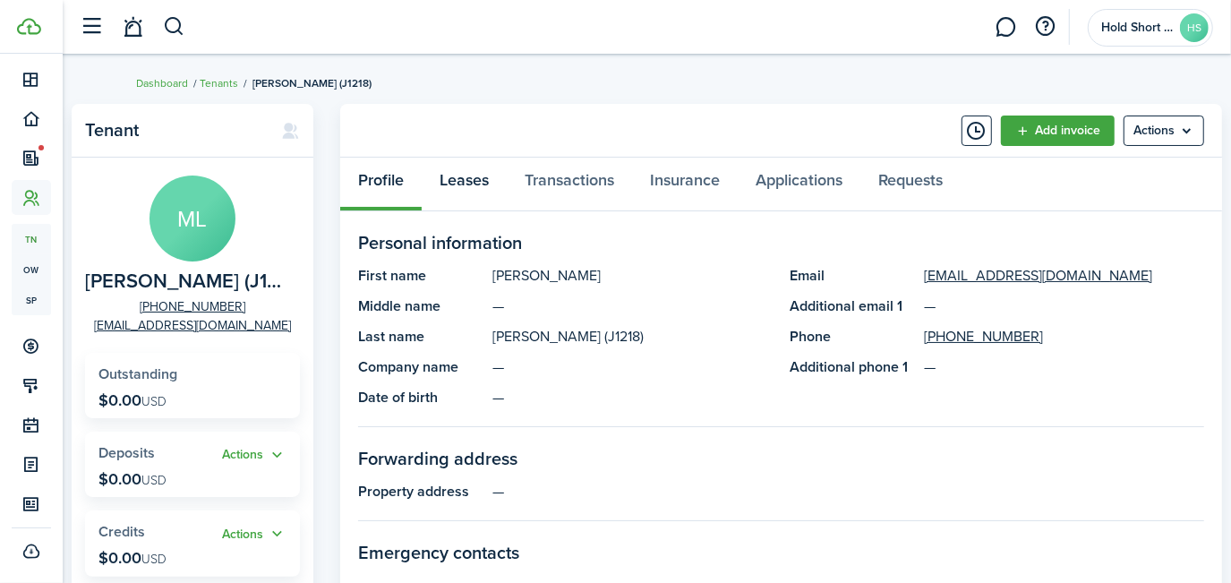
click at [467, 188] on link "Leases" at bounding box center [464, 185] width 85 height 54
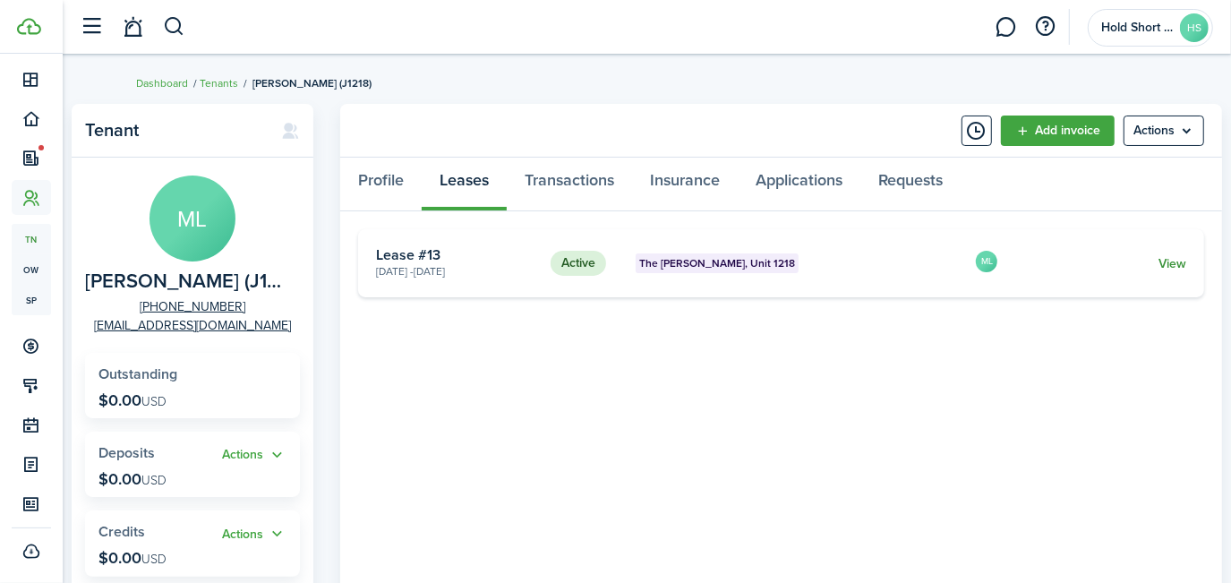
click at [1179, 255] on link "View" at bounding box center [1172, 263] width 28 height 19
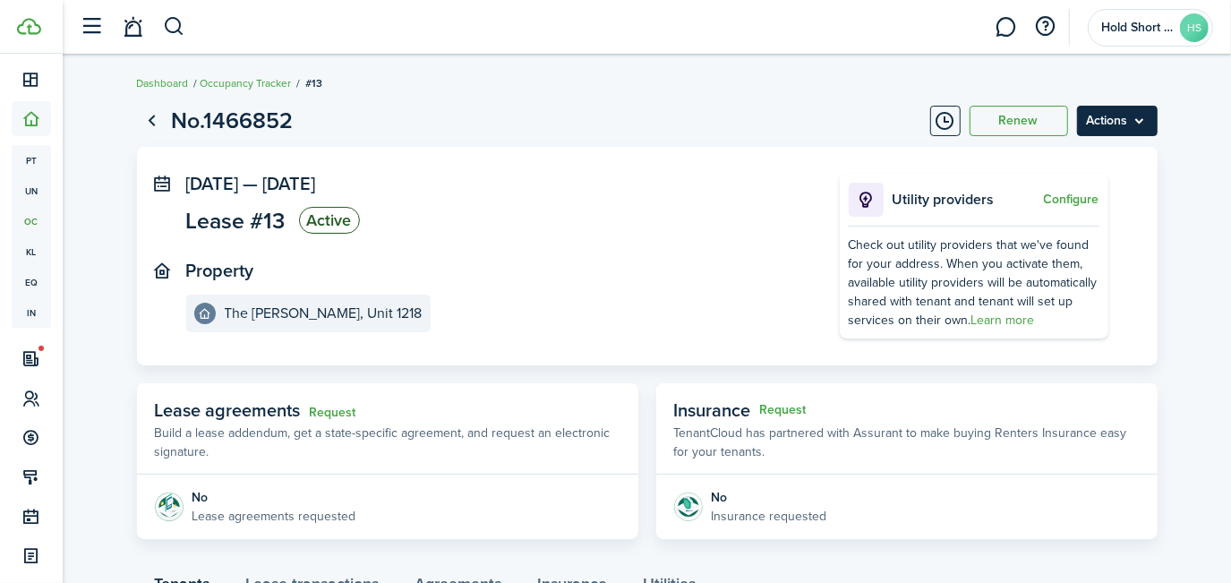
click at [1126, 122] on menu-btn "Actions" at bounding box center [1117, 121] width 81 height 30
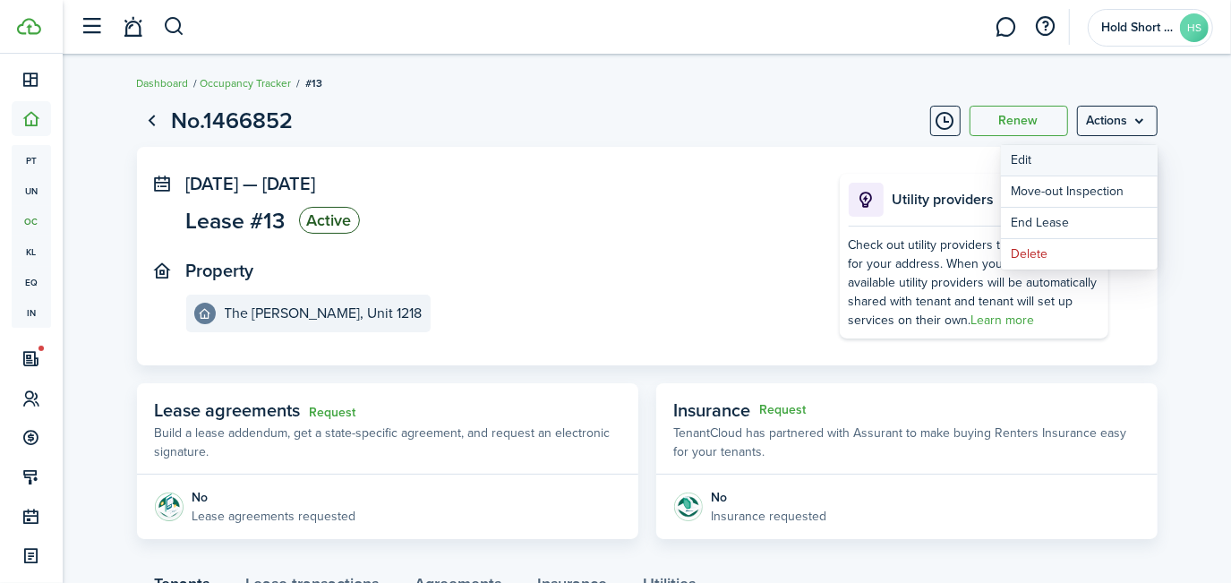
click at [1031, 162] on button "Edit" at bounding box center [1079, 160] width 157 height 30
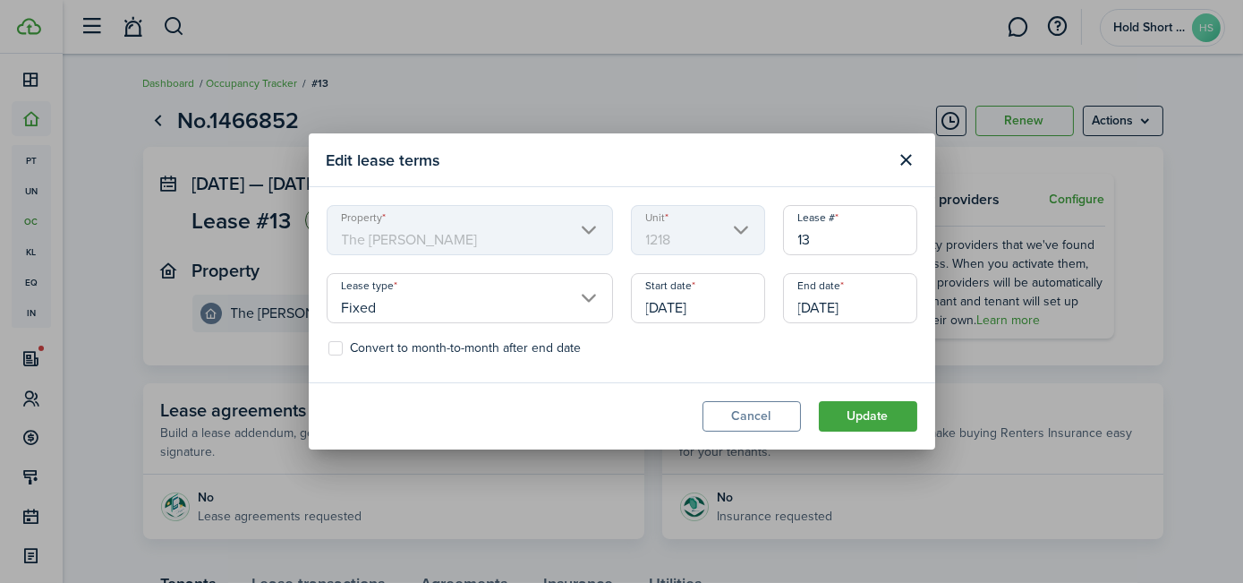
click at [874, 305] on input "[DATE]" at bounding box center [850, 298] width 134 height 50
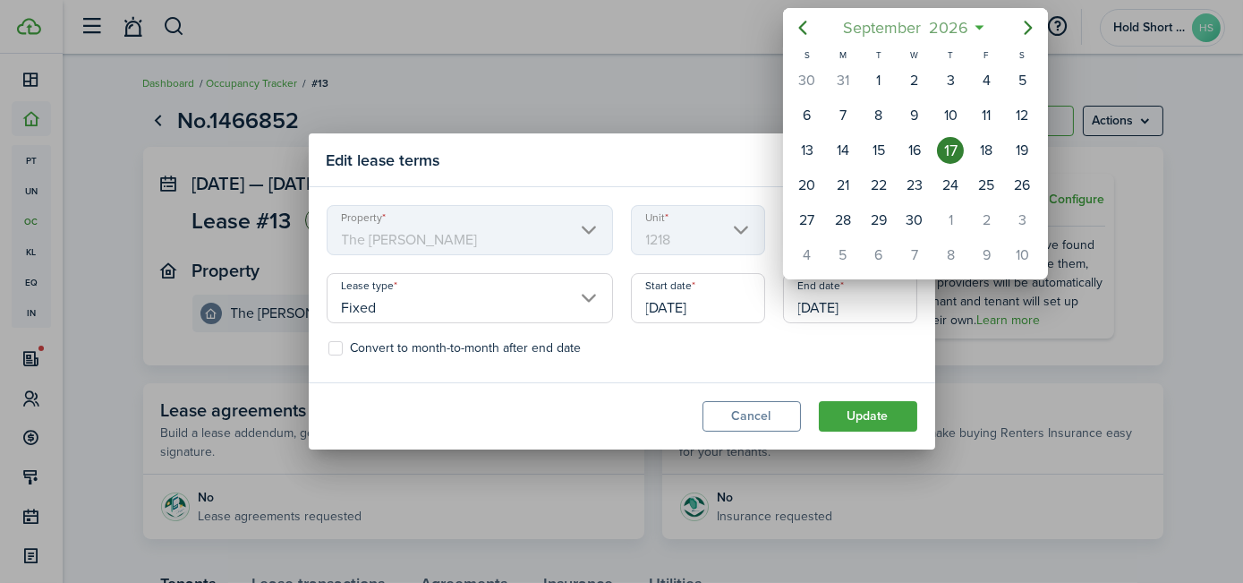
click at [873, 22] on span "September" at bounding box center [883, 28] width 86 height 32
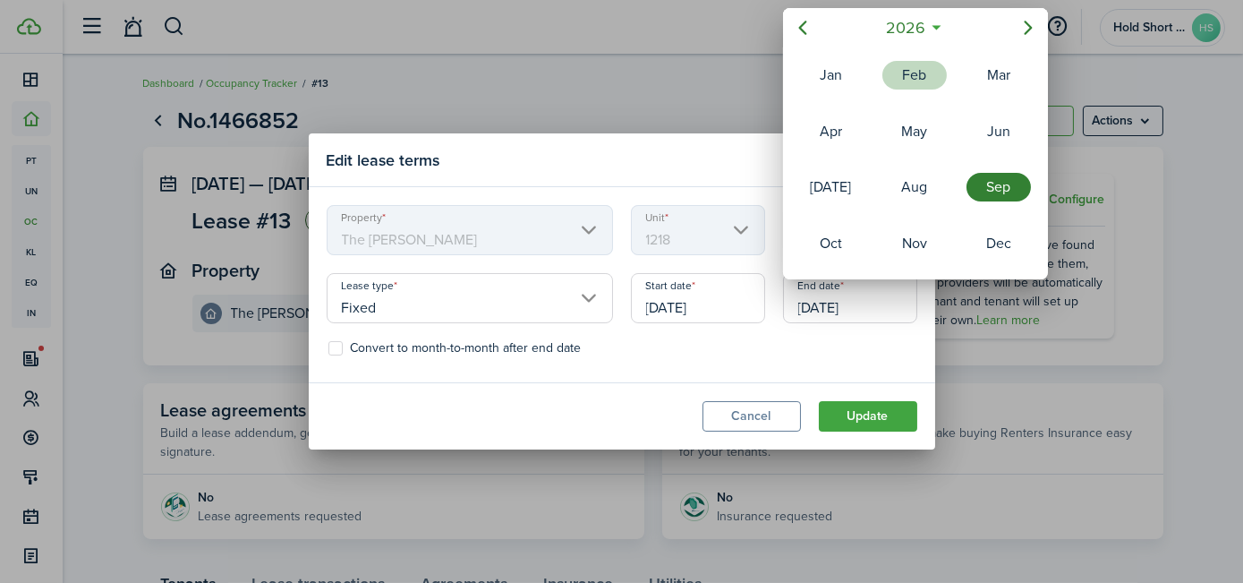
click at [918, 72] on div "Feb" at bounding box center [915, 75] width 64 height 29
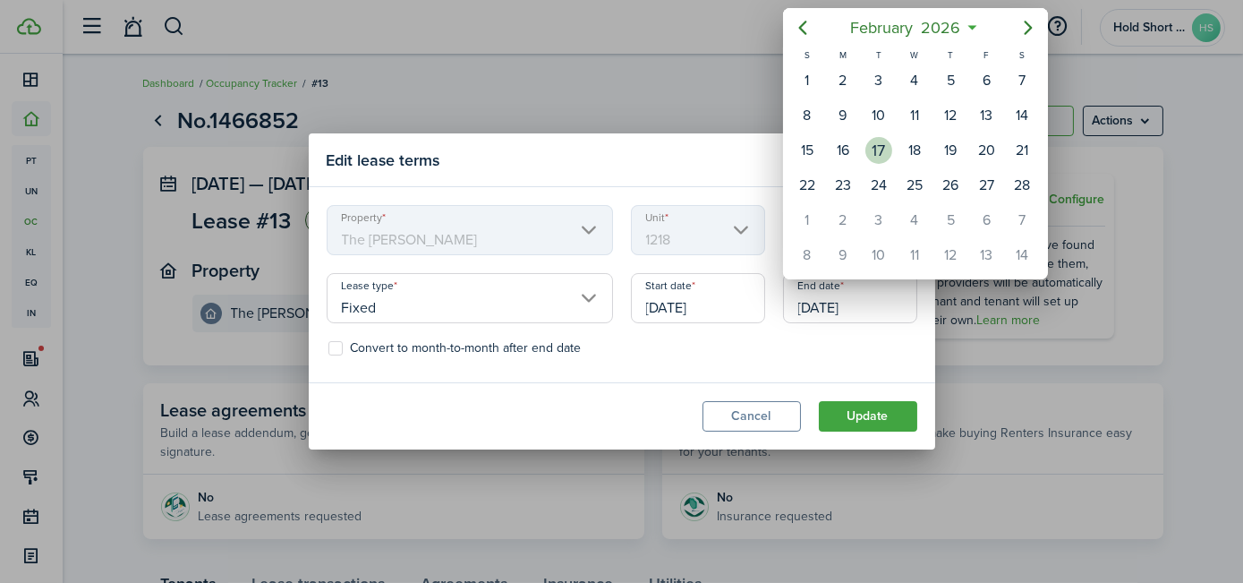
click at [871, 157] on div "17" at bounding box center [879, 150] width 36 height 34
type input "[DATE]"
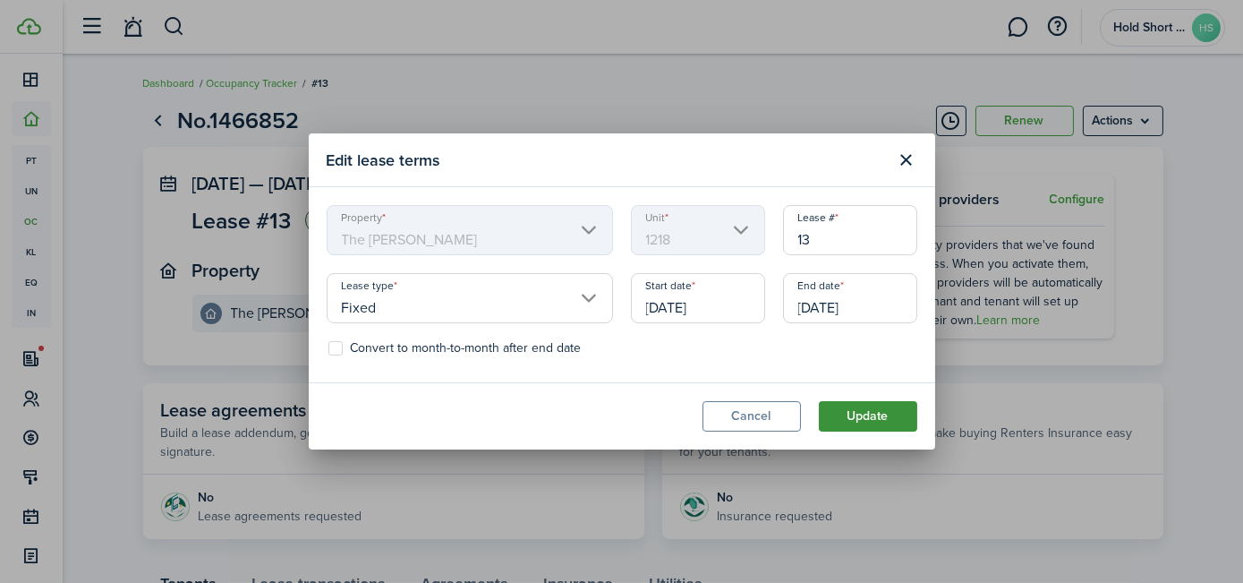
click at [853, 413] on button "Update" at bounding box center [868, 416] width 98 height 30
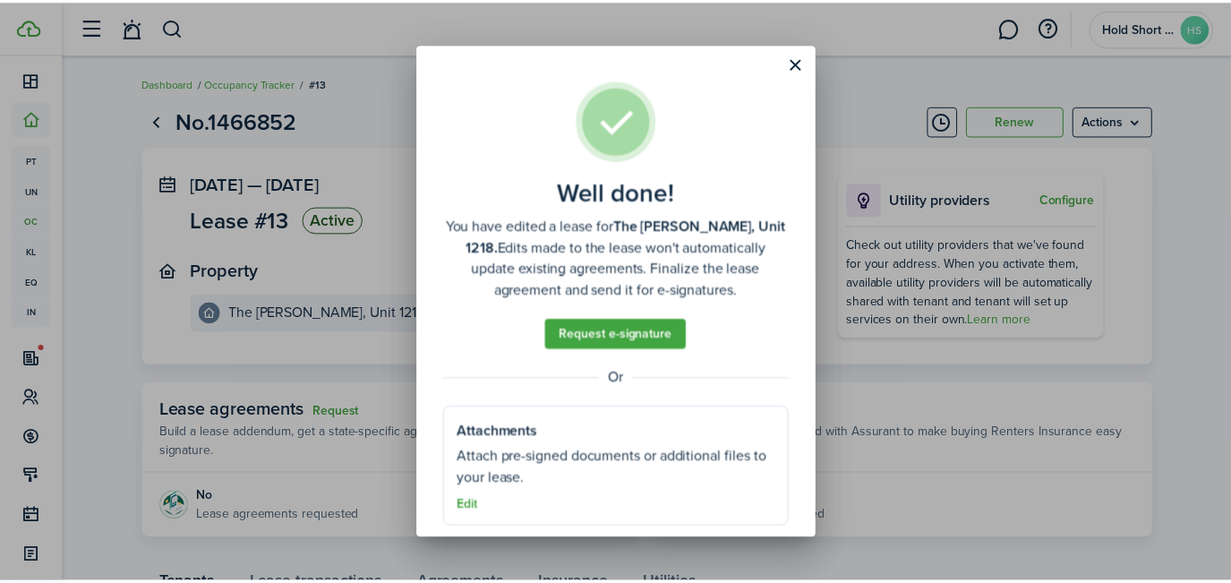
scroll to position [14, 0]
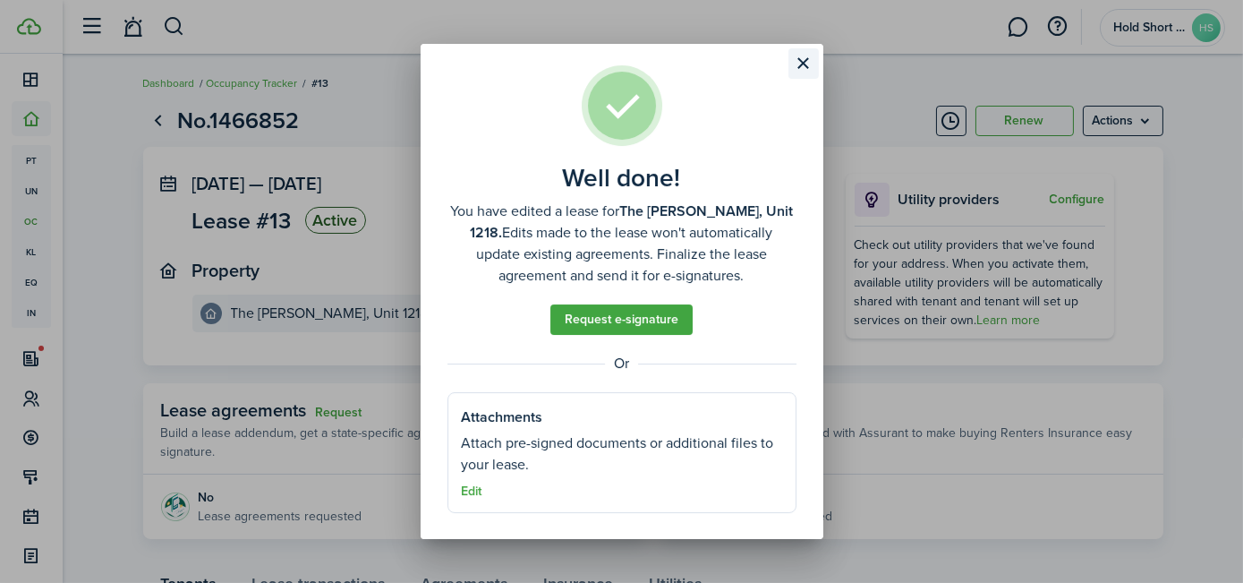
click at [802, 62] on button "Close modal" at bounding box center [804, 63] width 30 height 30
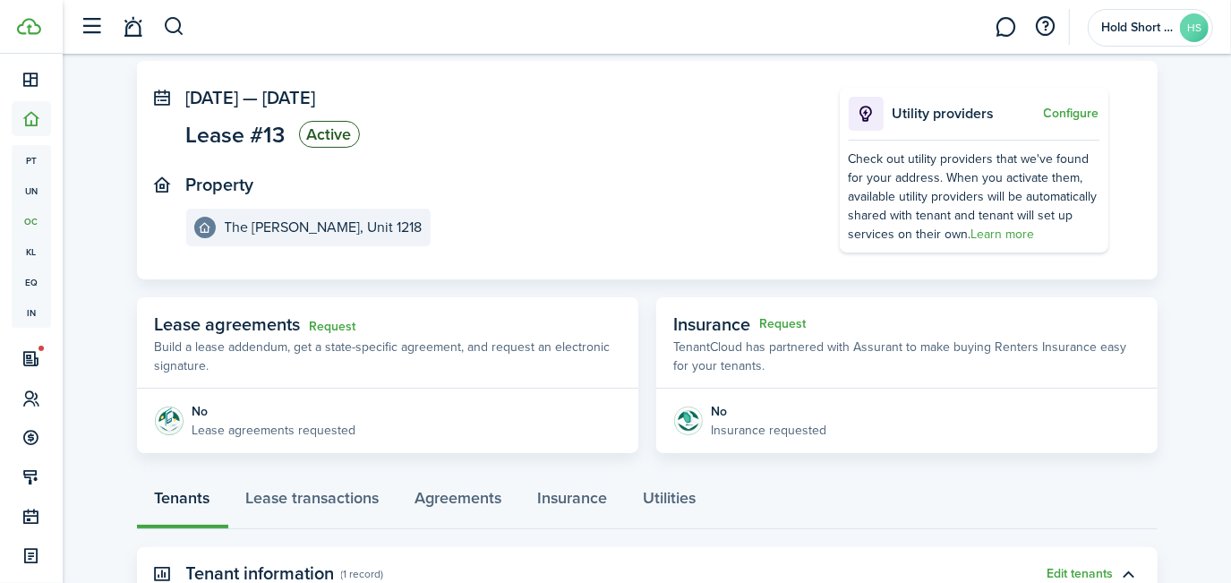
scroll to position [0, 0]
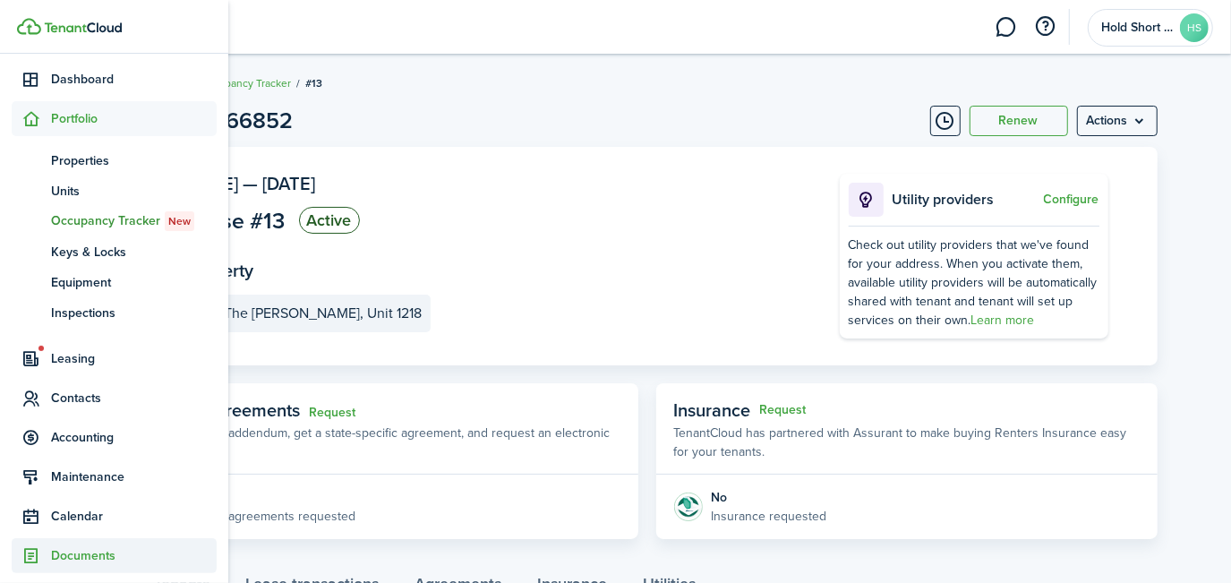
click at [70, 563] on span "Documents" at bounding box center [134, 555] width 166 height 19
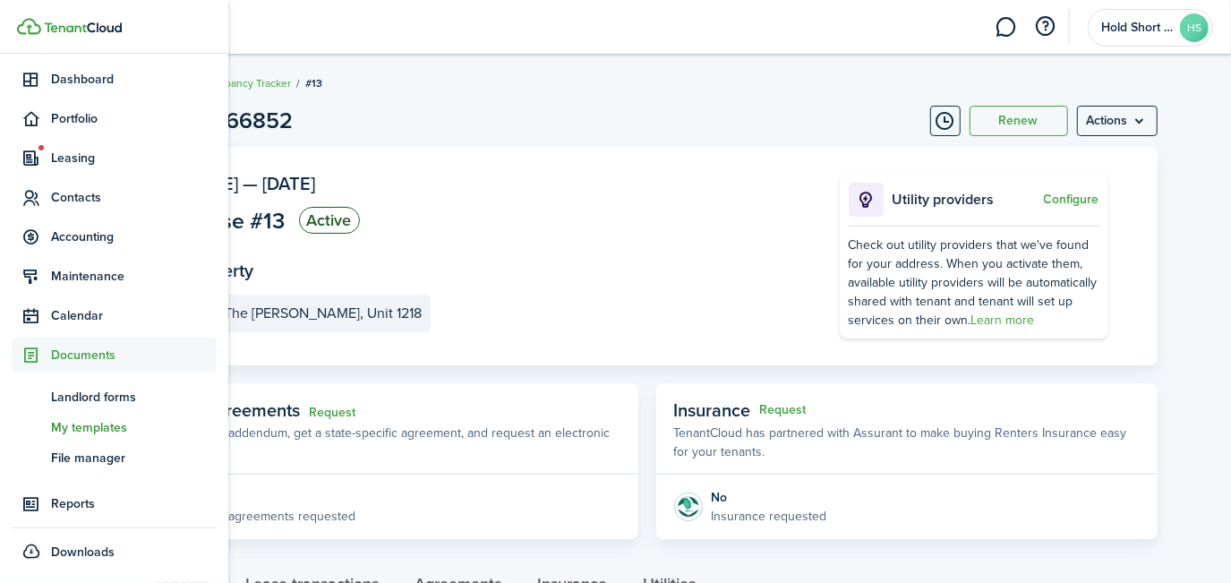
click at [109, 420] on span "My templates" at bounding box center [134, 427] width 166 height 19
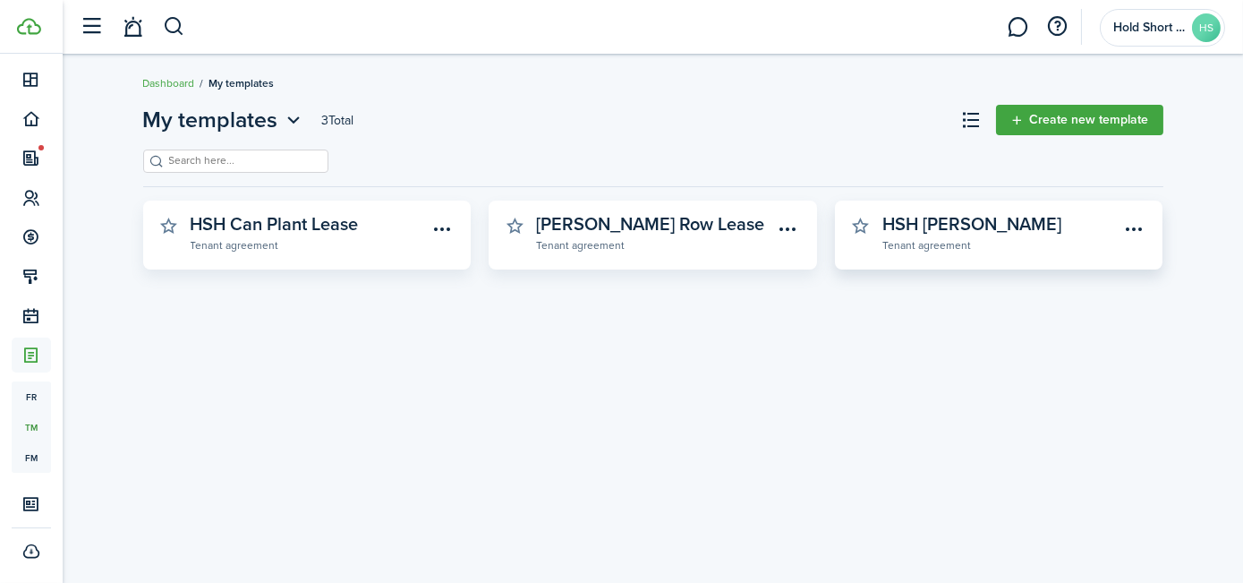
click at [989, 217] on widget-stats-description "HSH [PERSON_NAME]" at bounding box center [972, 223] width 179 height 27
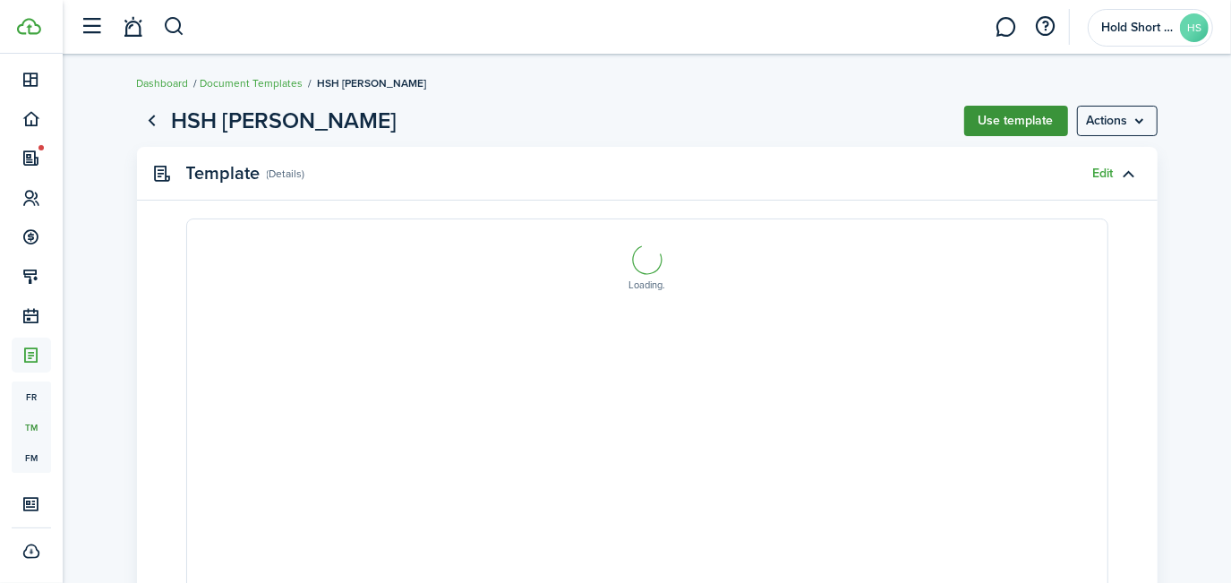
select select "fit"
click at [1024, 115] on button "Use template" at bounding box center [1016, 121] width 104 height 30
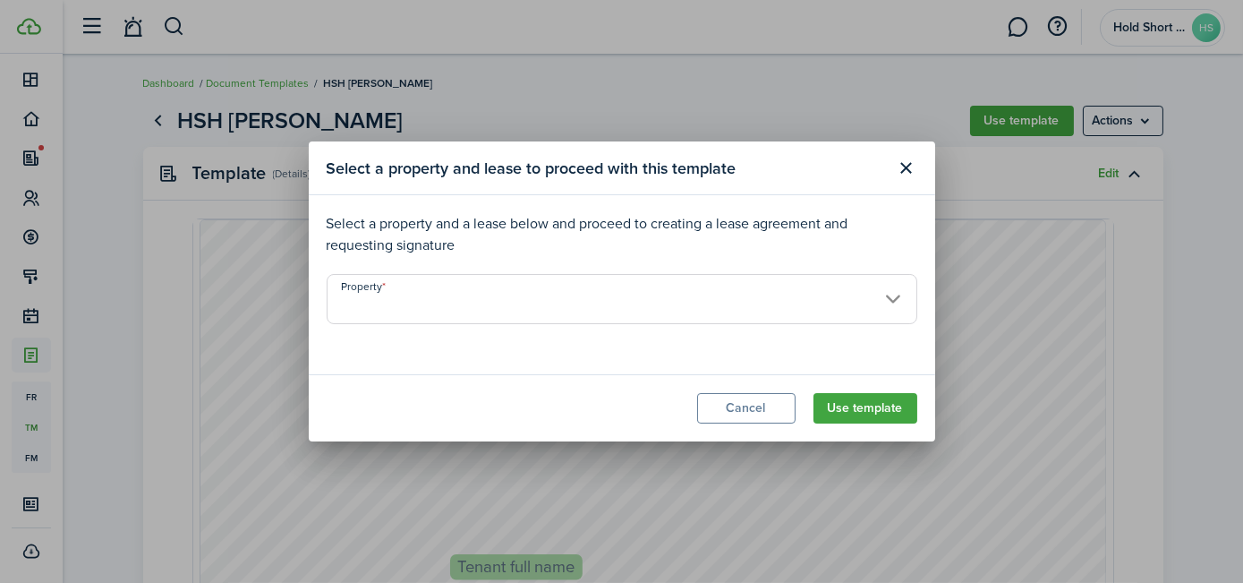
click at [477, 301] on input "Property" at bounding box center [622, 299] width 591 height 50
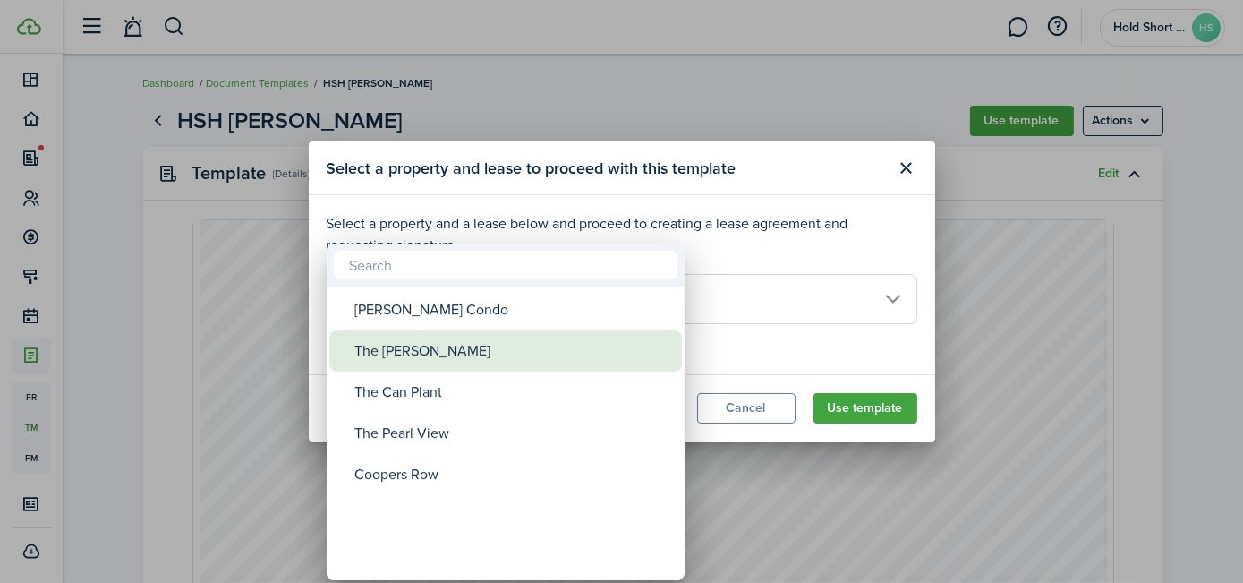
click at [412, 364] on div "The [PERSON_NAME]" at bounding box center [512, 350] width 317 height 41
type input "The [PERSON_NAME]"
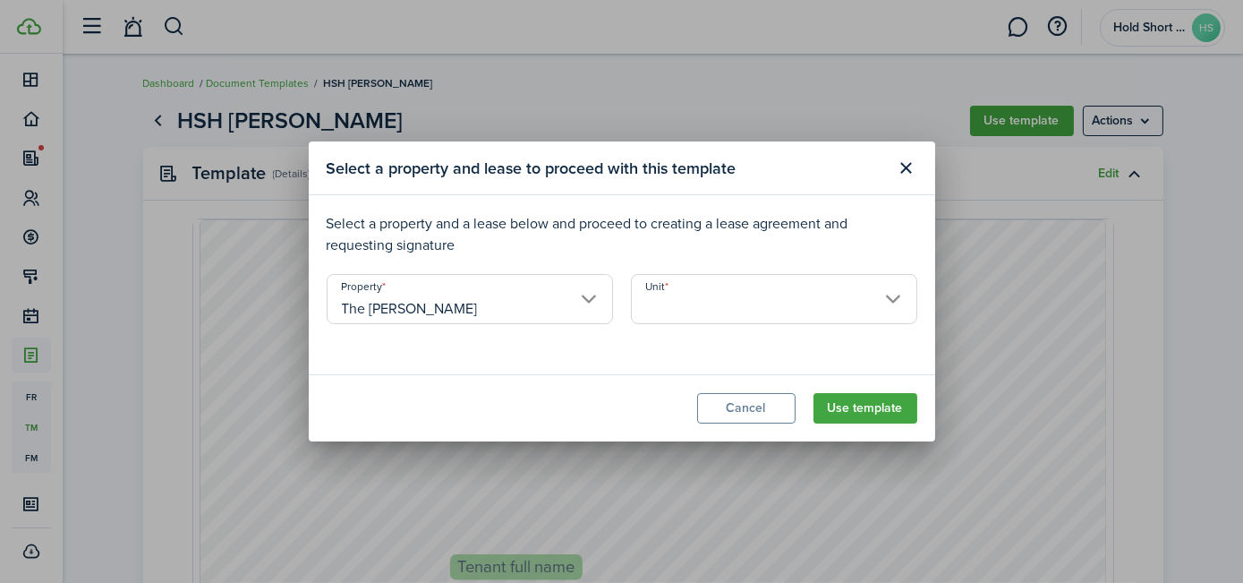
click at [719, 322] on input "Unit" at bounding box center [774, 299] width 286 height 50
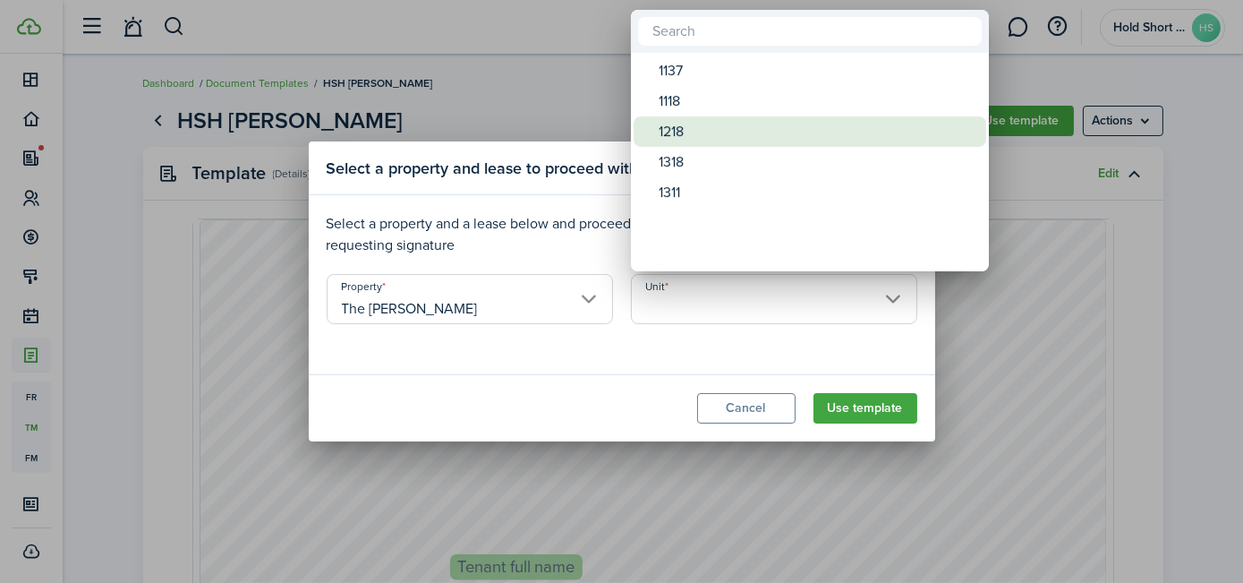
click at [670, 129] on div "1218" at bounding box center [817, 131] width 317 height 30
type input "1218"
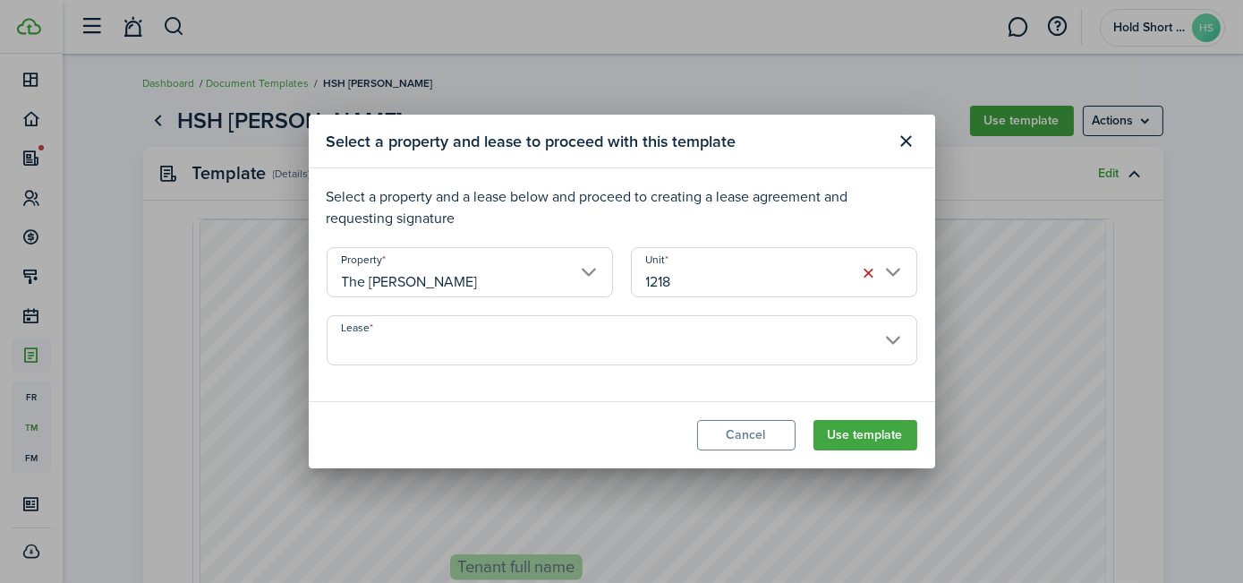
click at [782, 354] on input "Lease" at bounding box center [622, 340] width 591 height 50
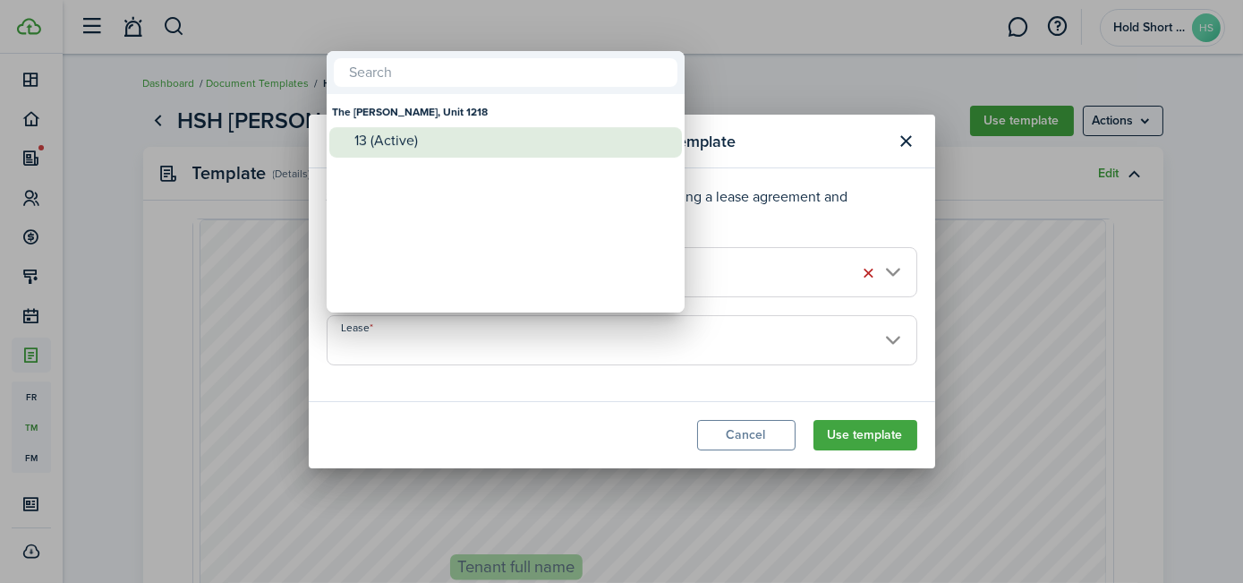
click at [388, 134] on div "13 (Active)" at bounding box center [512, 140] width 317 height 16
type input "The [PERSON_NAME], Unit 1218. Lease #13 (Active)"
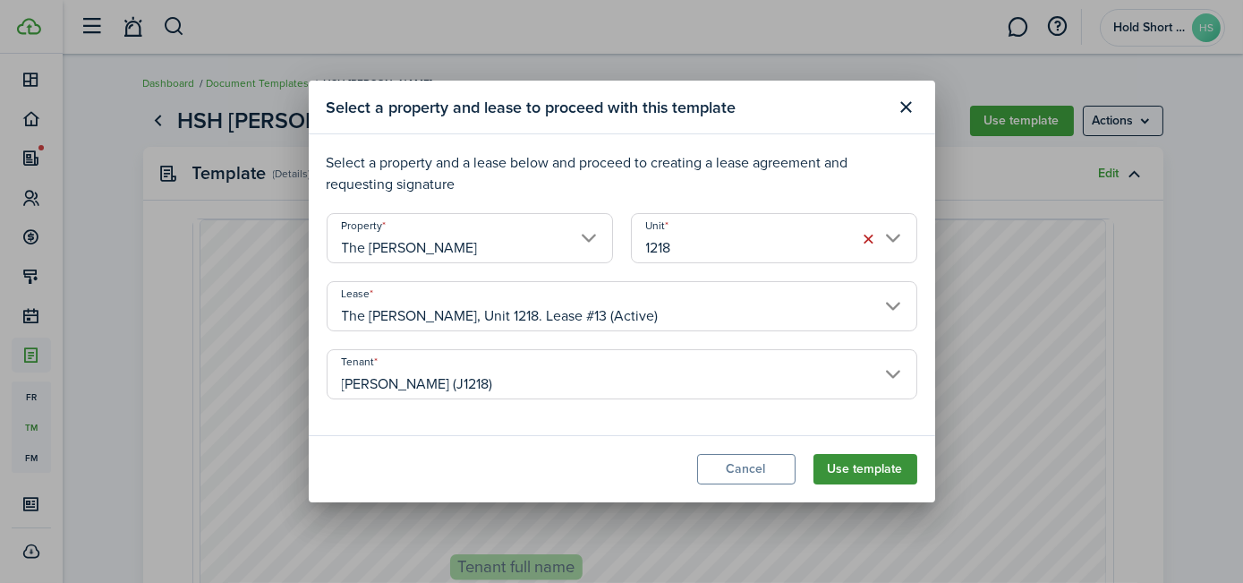
click at [863, 468] on button "Use template" at bounding box center [866, 469] width 104 height 30
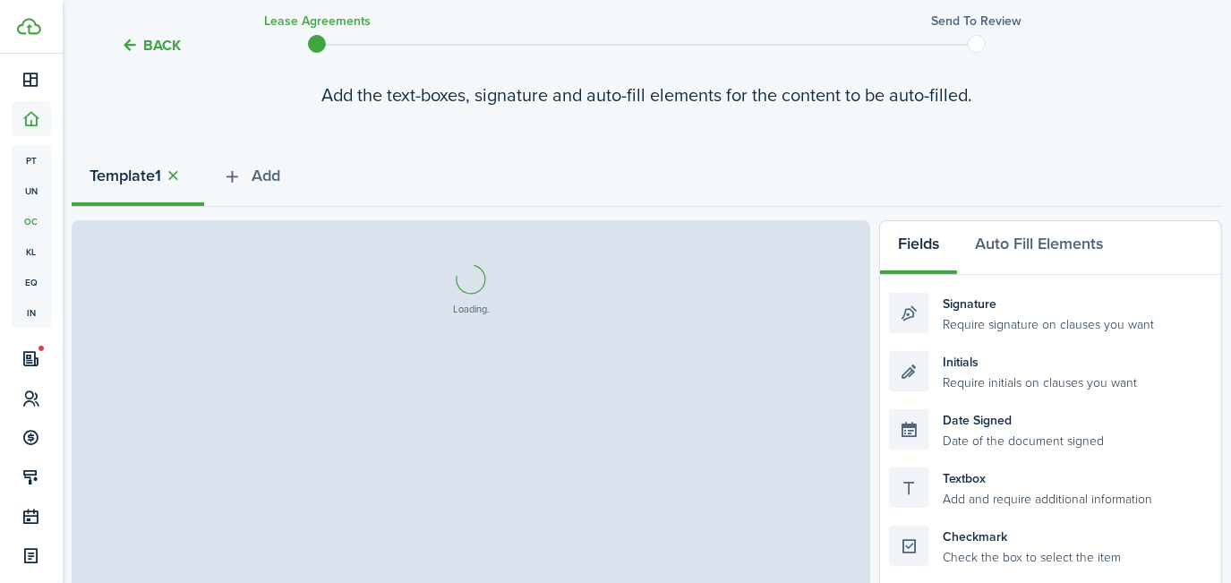
scroll to position [320, 0]
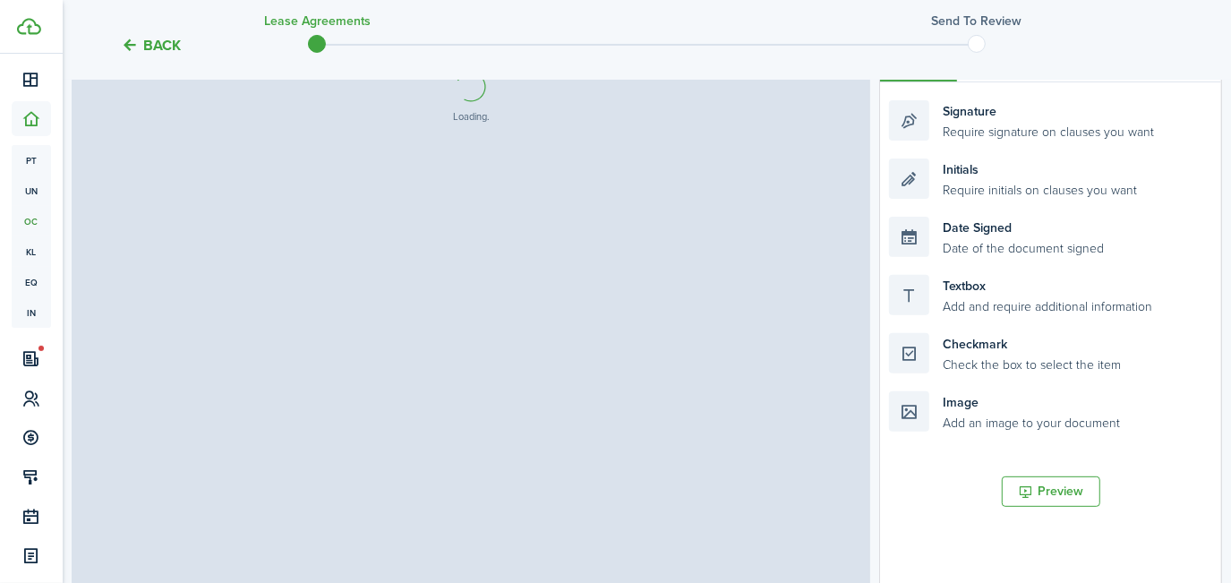
select select "fit"
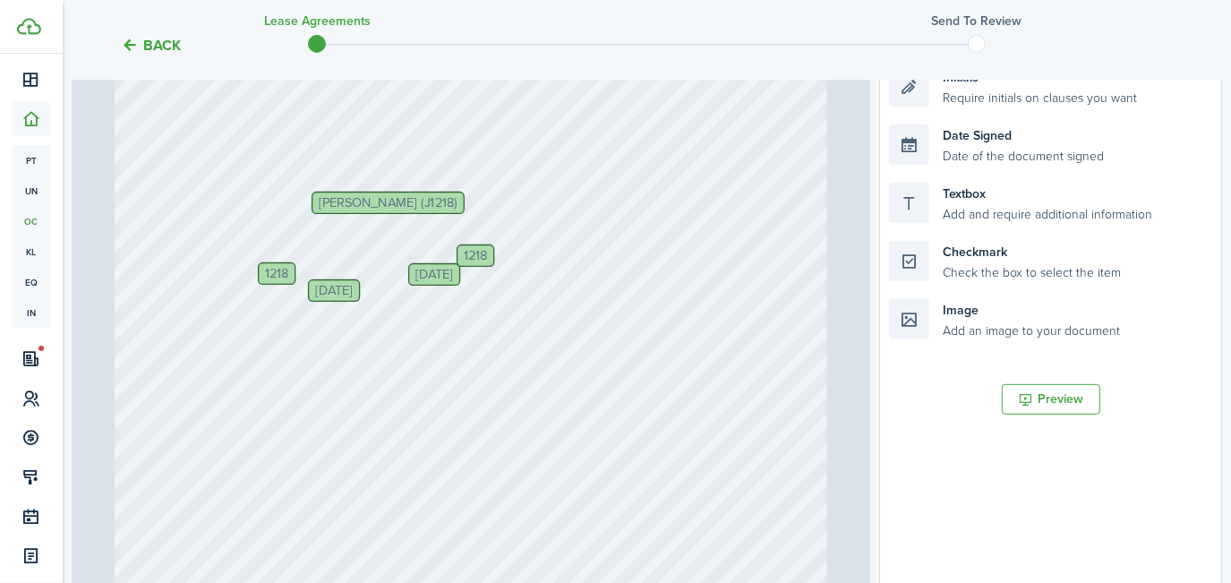
scroll to position [176, 0]
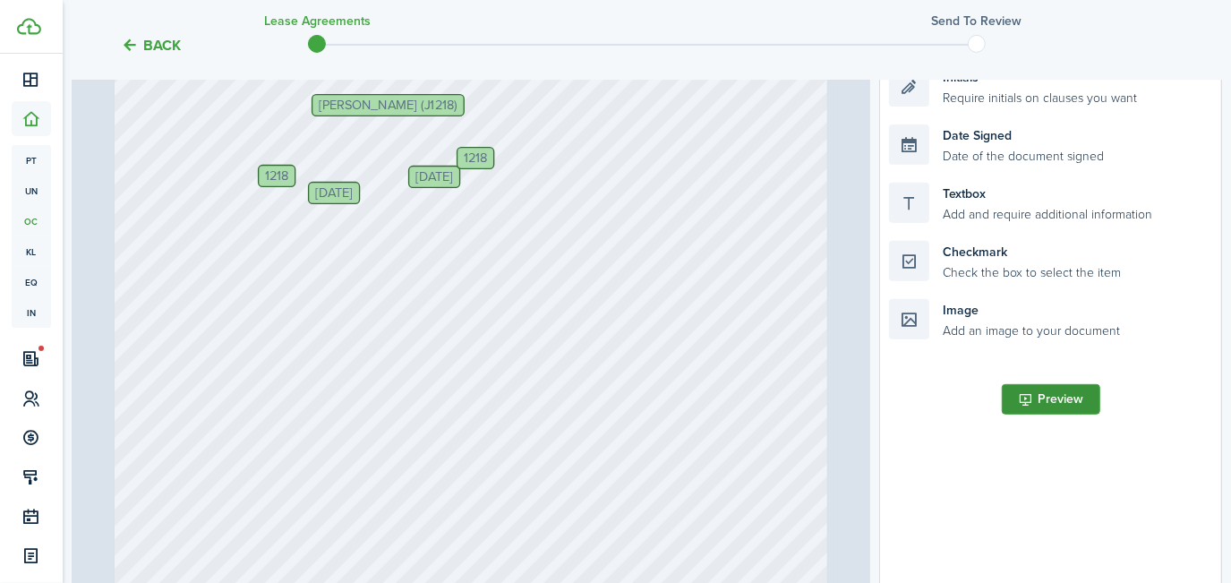
click at [1054, 398] on button "Preview" at bounding box center [1051, 399] width 98 height 30
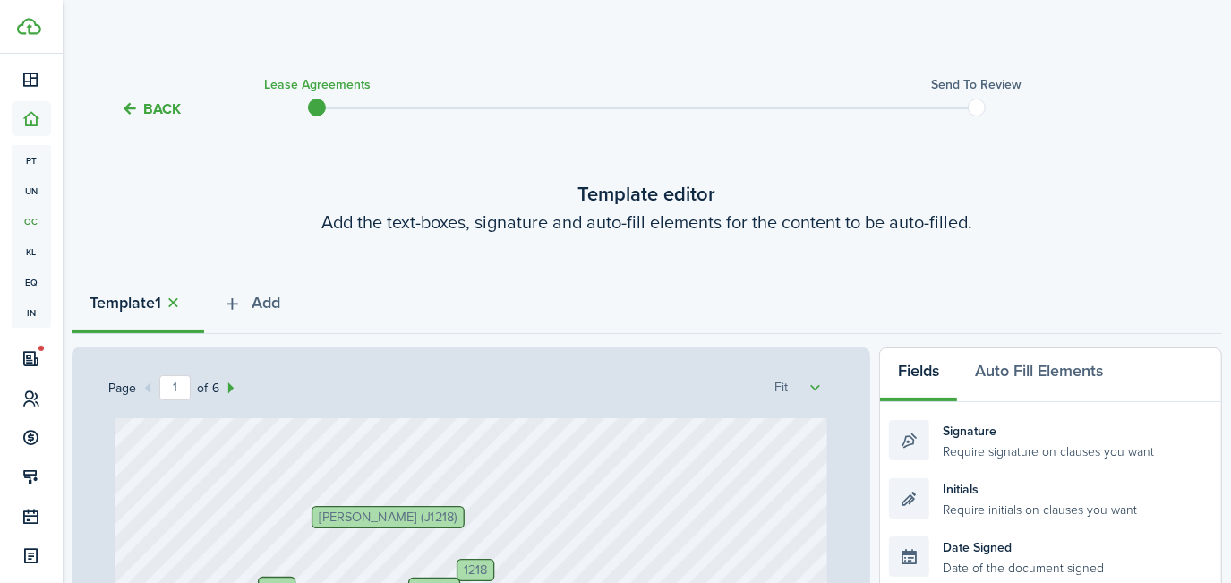
scroll to position [667, 0]
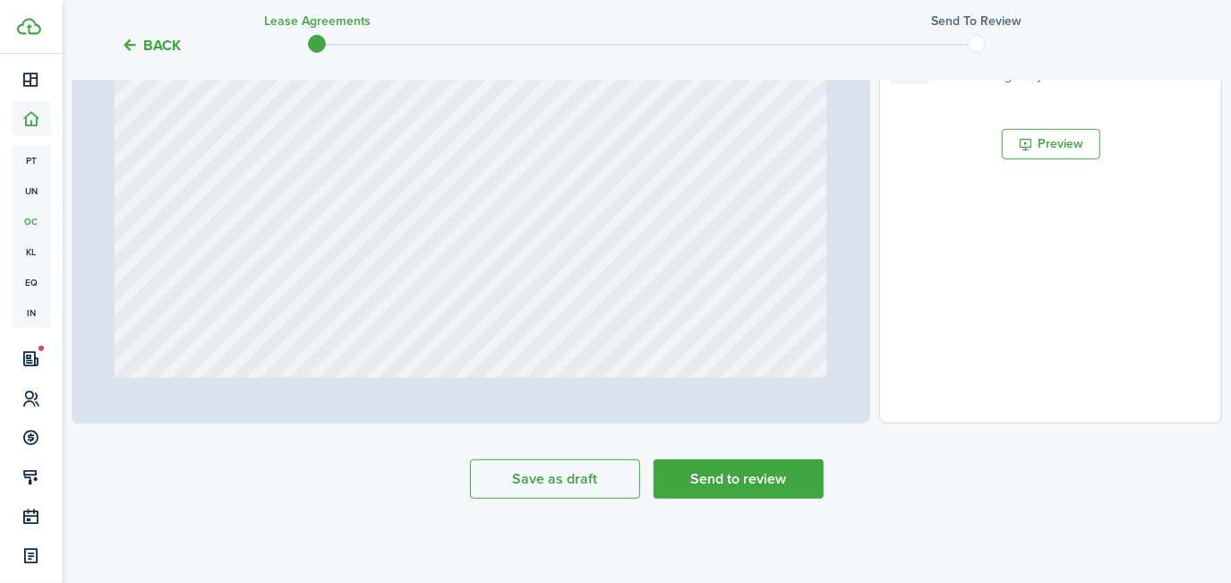
type input "2"
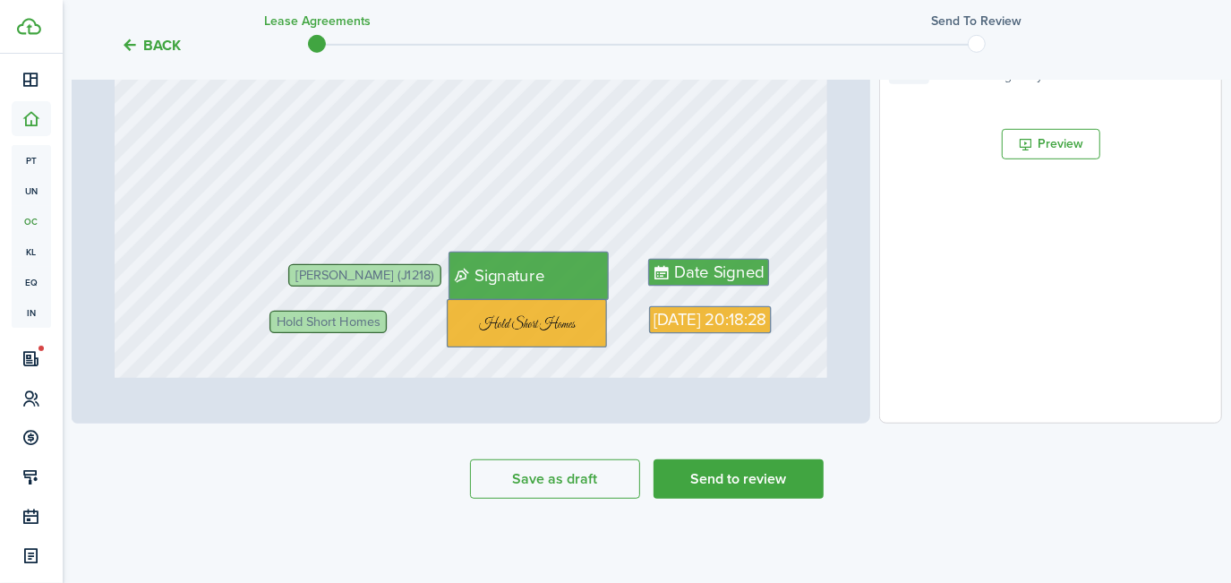
scroll to position [1220, 0]
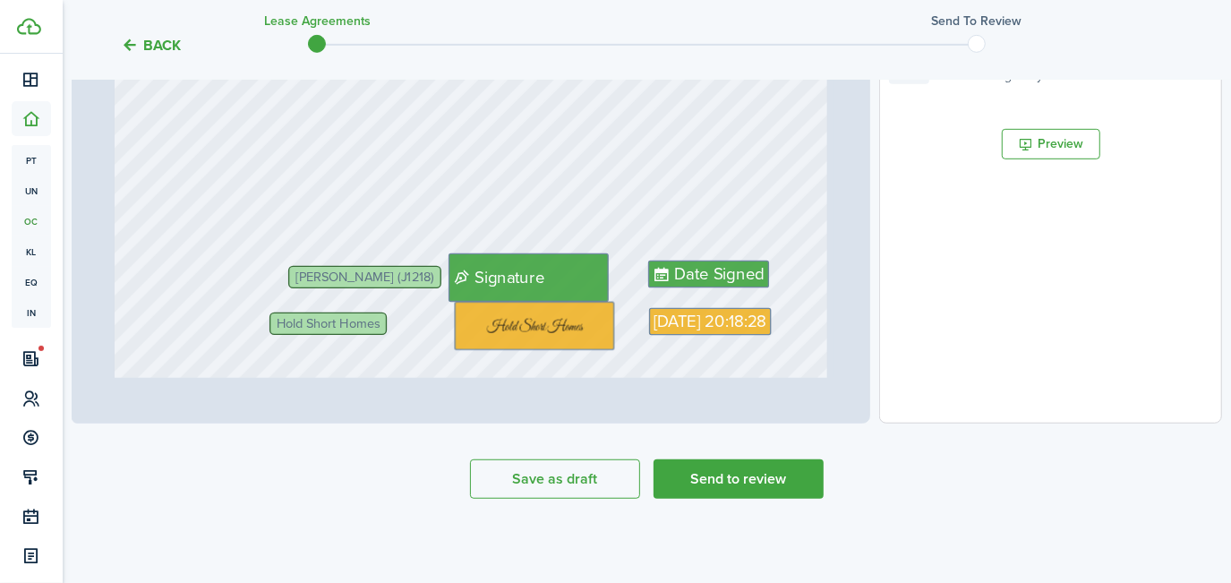
drag, startPoint x: 499, startPoint y: 326, endPoint x: 511, endPoint y: 327, distance: 12.6
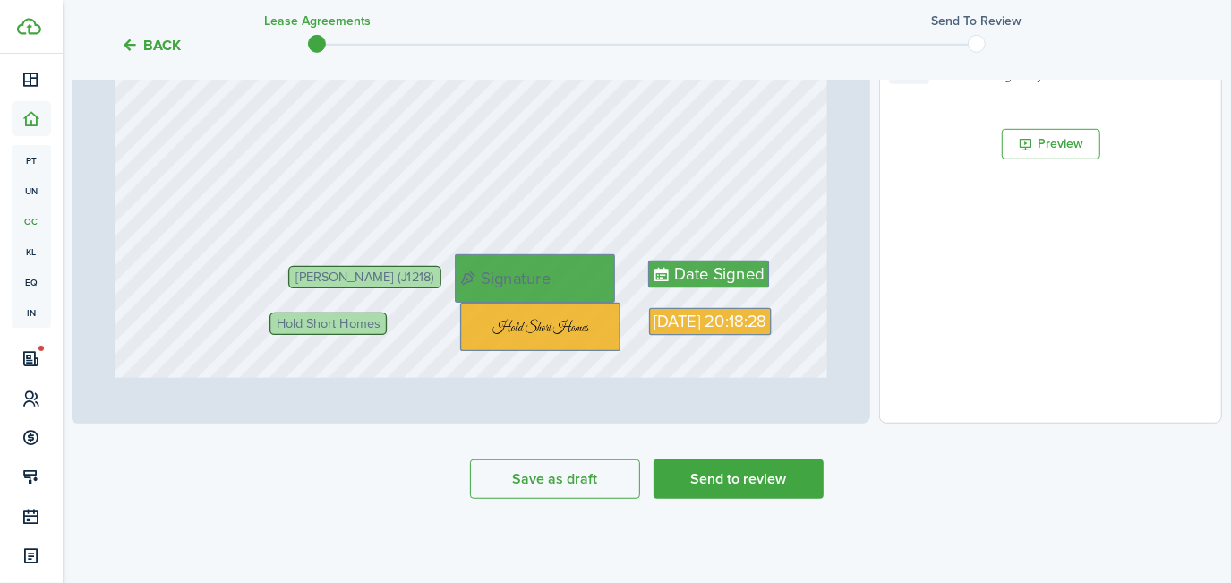
drag, startPoint x: 476, startPoint y: 272, endPoint x: 488, endPoint y: 274, distance: 11.8
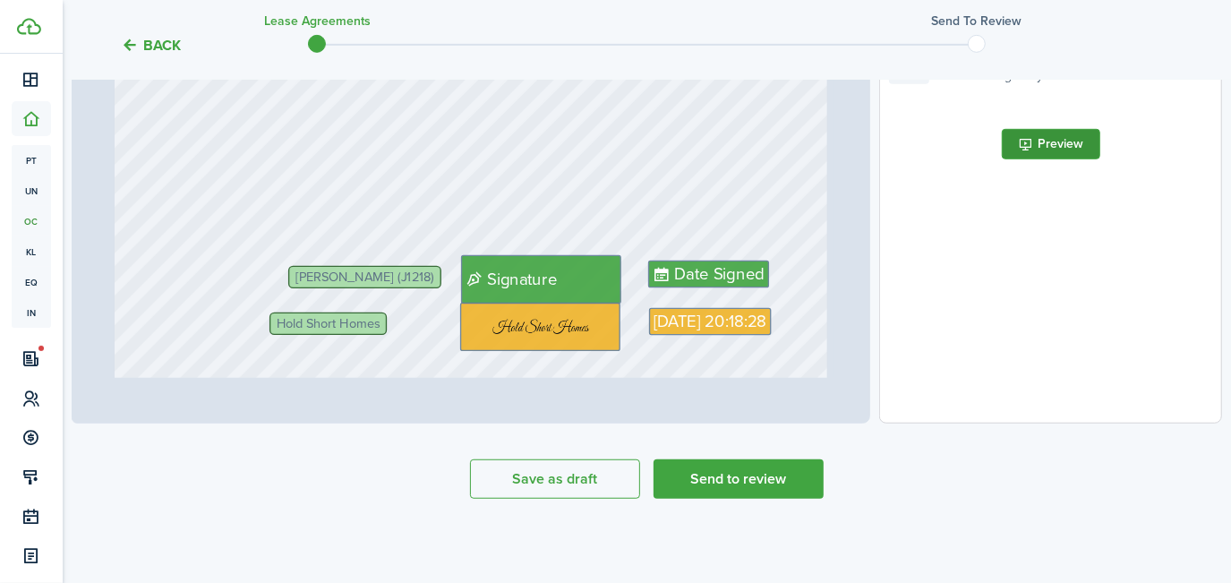
click at [1054, 142] on button "Preview" at bounding box center [1051, 144] width 98 height 30
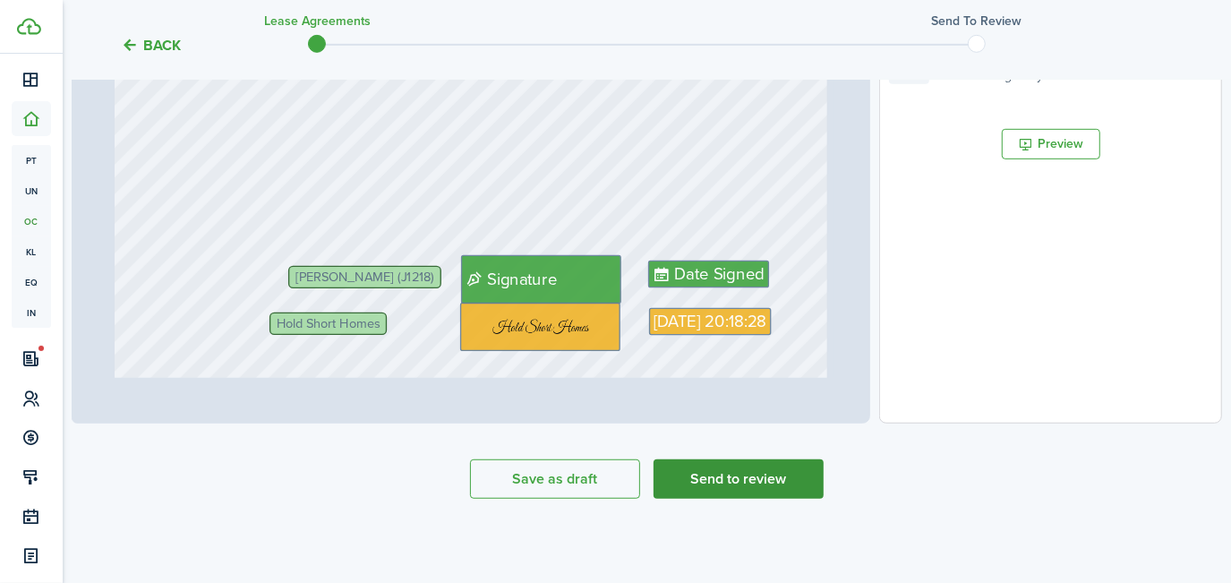
click at [725, 466] on button "Send to review" at bounding box center [738, 478] width 170 height 39
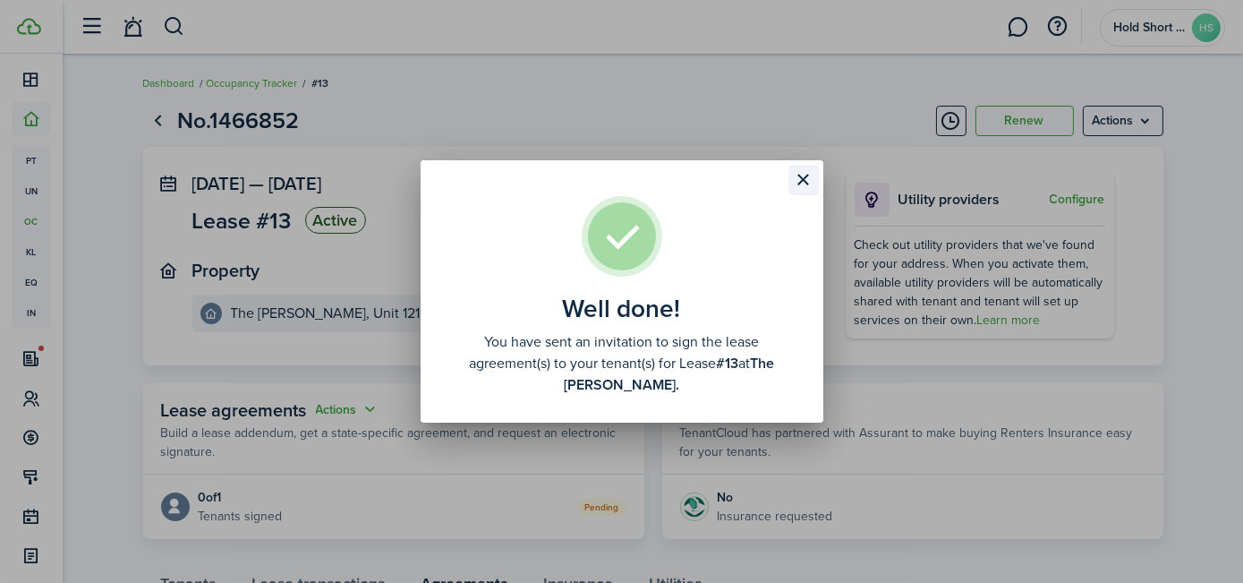
click at [803, 175] on button "Close modal" at bounding box center [804, 180] width 30 height 30
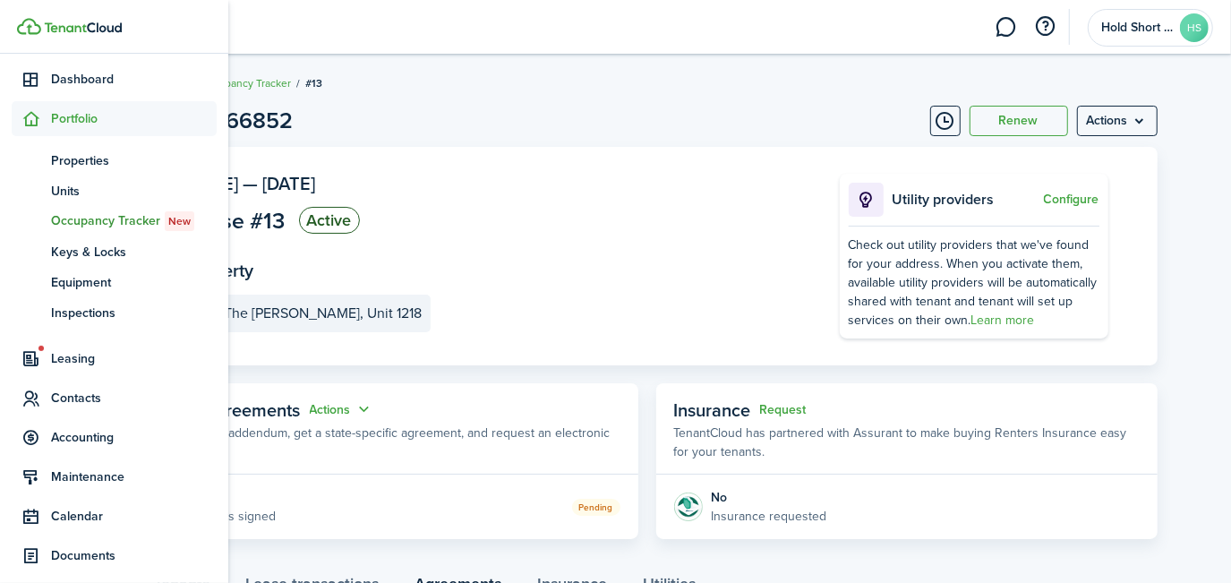
click at [79, 215] on span "Occupancy Tracker New" at bounding box center [134, 221] width 166 height 20
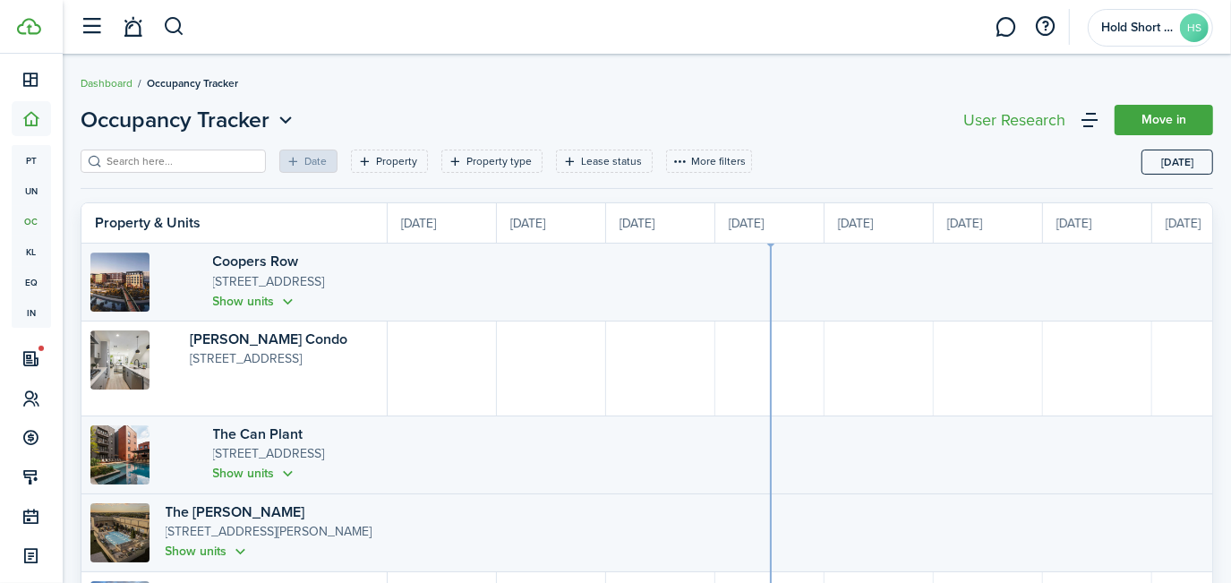
scroll to position [0, 327]
click at [213, 299] on button "Show units" at bounding box center [255, 301] width 85 height 21
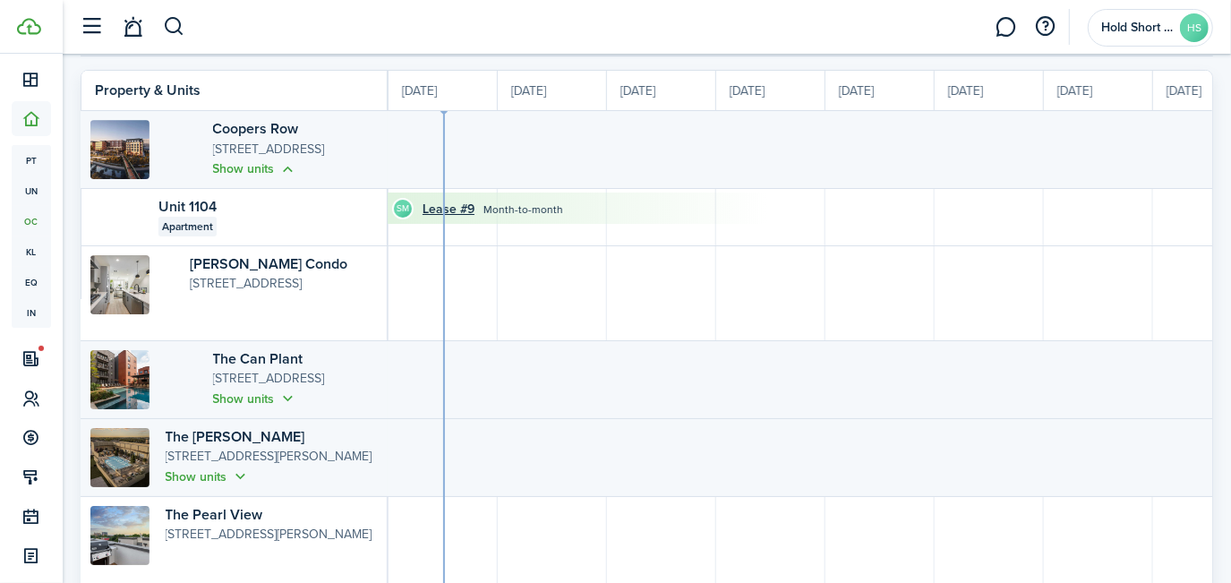
scroll to position [158, 0]
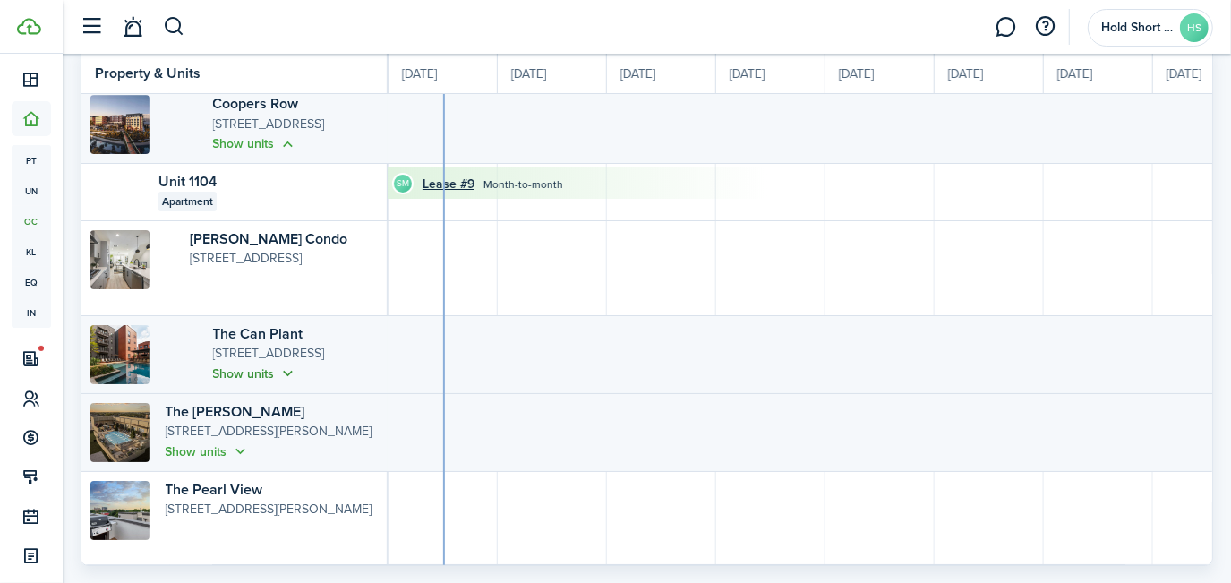
click at [213, 368] on button "Show units" at bounding box center [255, 373] width 85 height 21
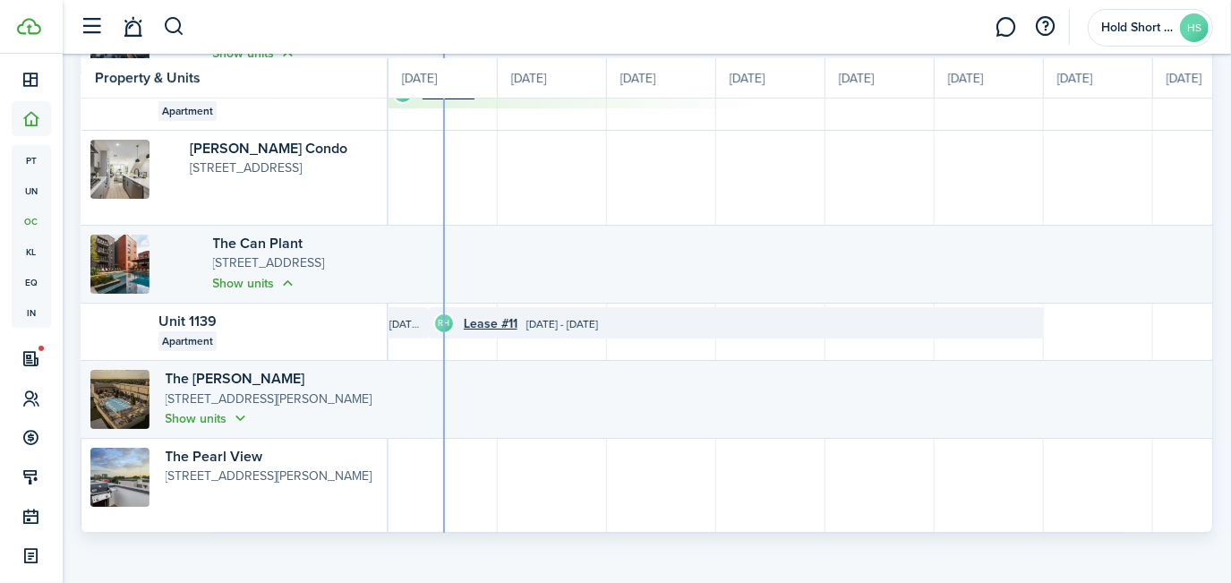
scroll to position [252, 0]
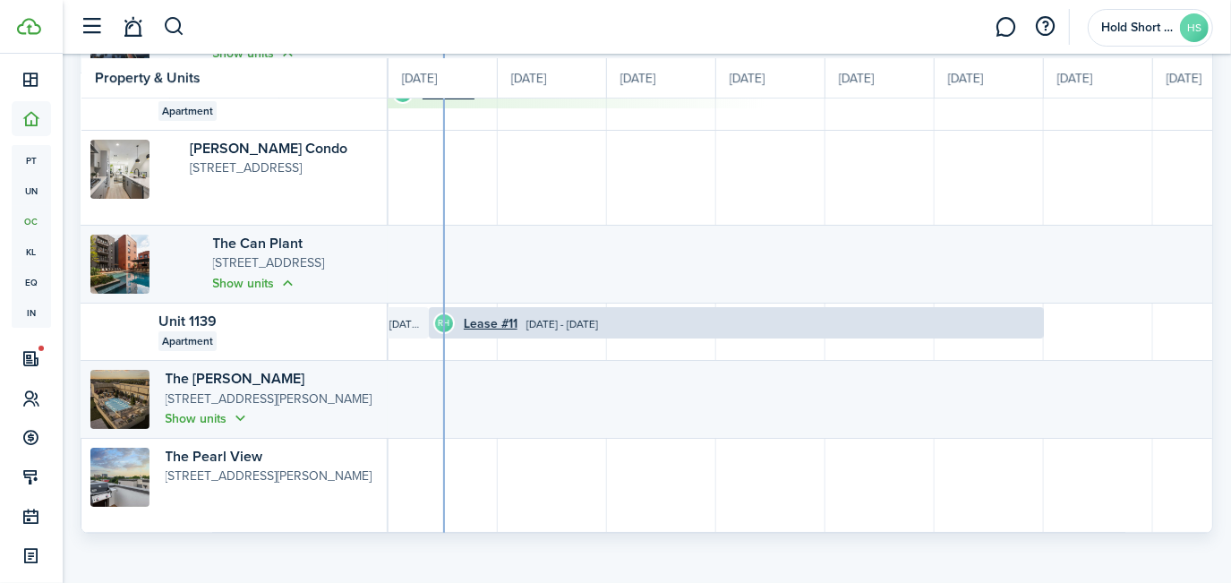
click at [527, 317] on time "[DATE] - [DATE]" at bounding box center [562, 323] width 72 height 16
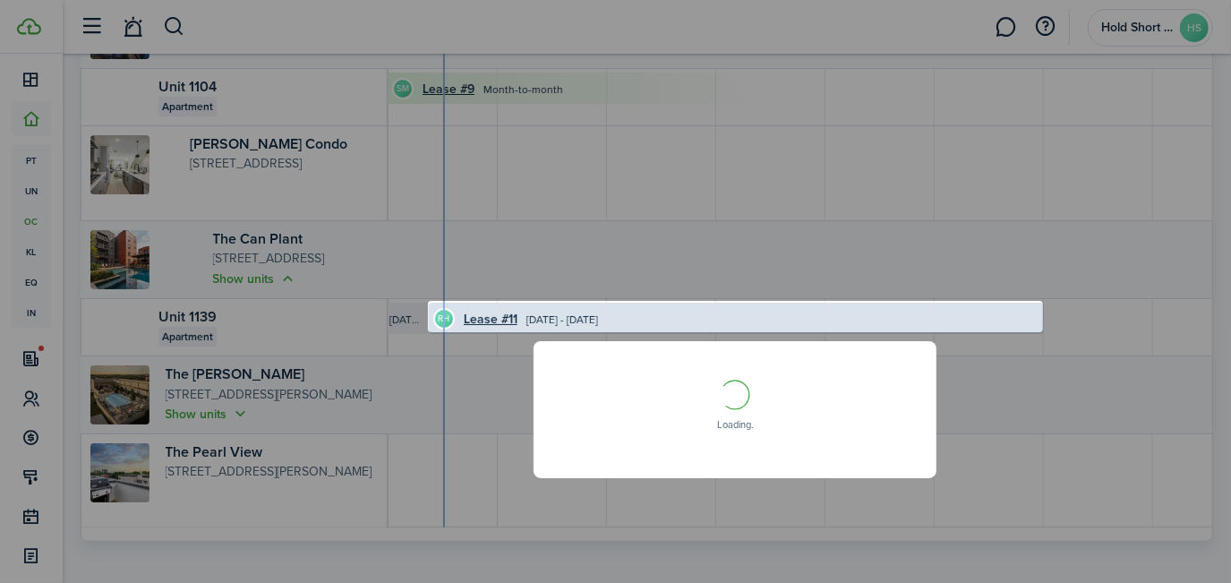
scroll to position [0, 0]
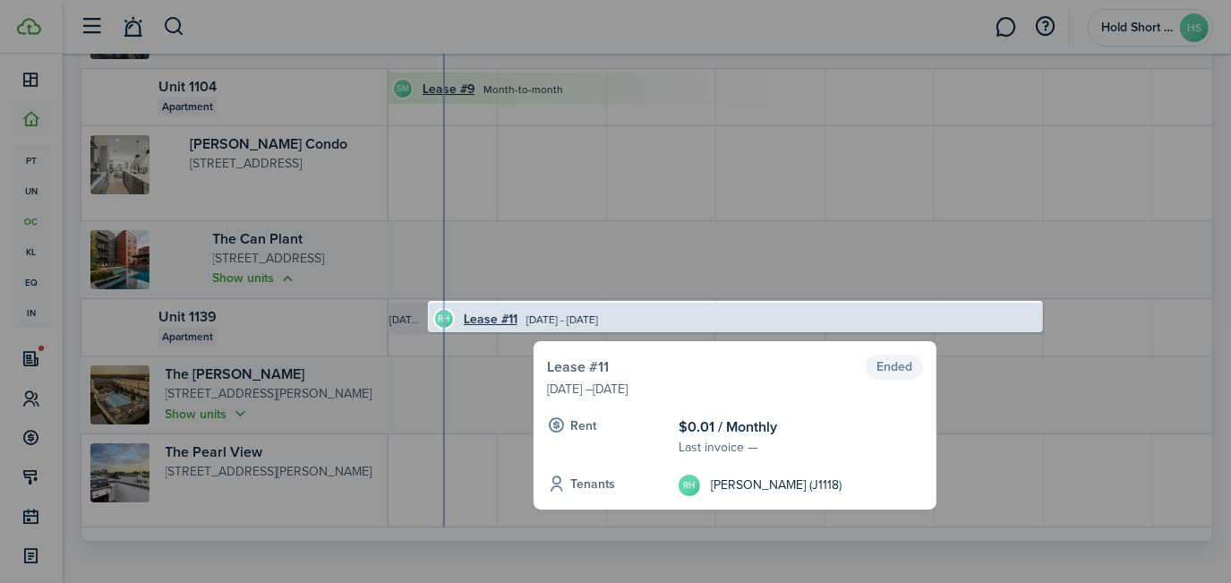
click at [582, 364] on link "Lease #11" at bounding box center [578, 366] width 62 height 21
